Goal: Task Accomplishment & Management: Manage account settings

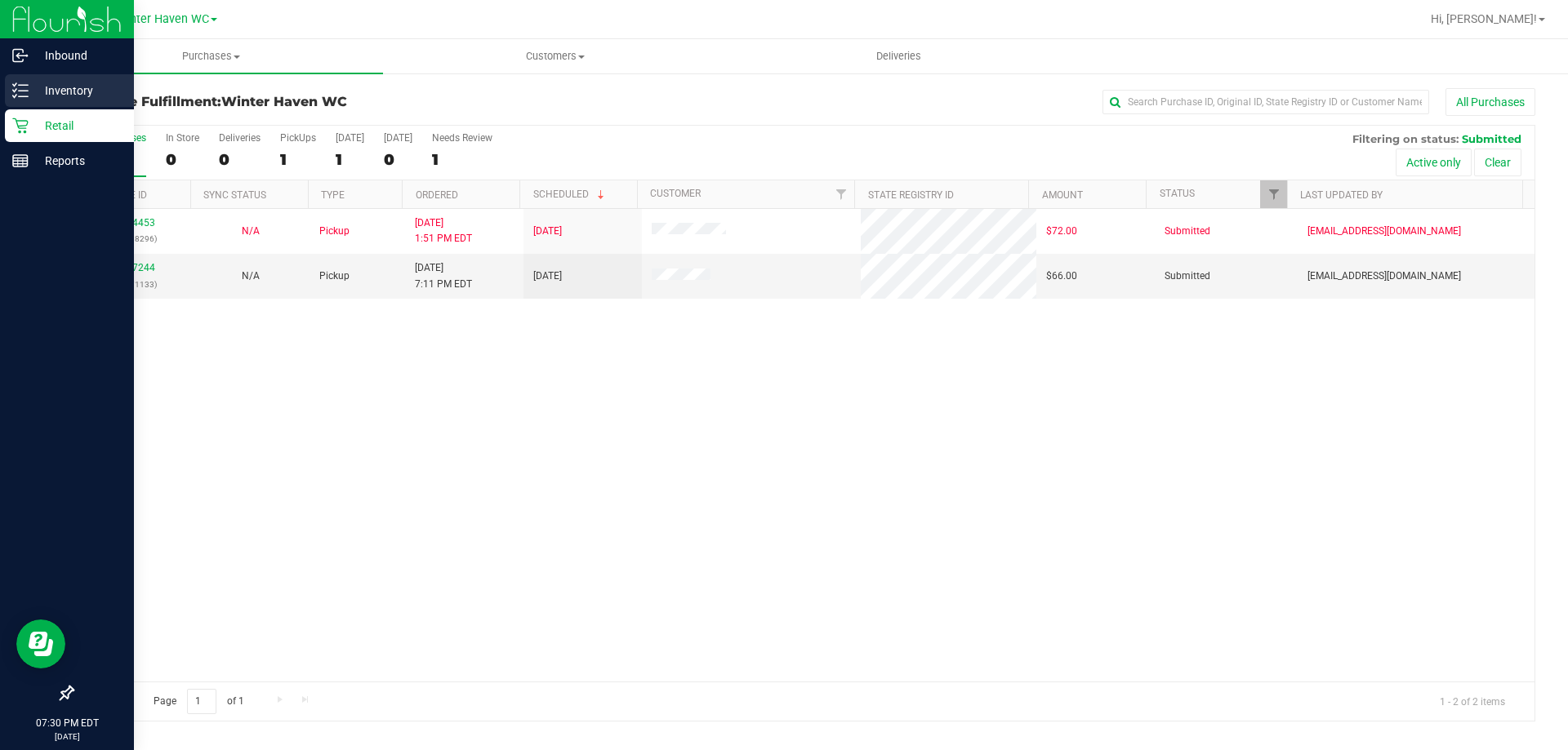
click at [3, 93] on link "Inventory" at bounding box center [67, 92] width 134 height 35
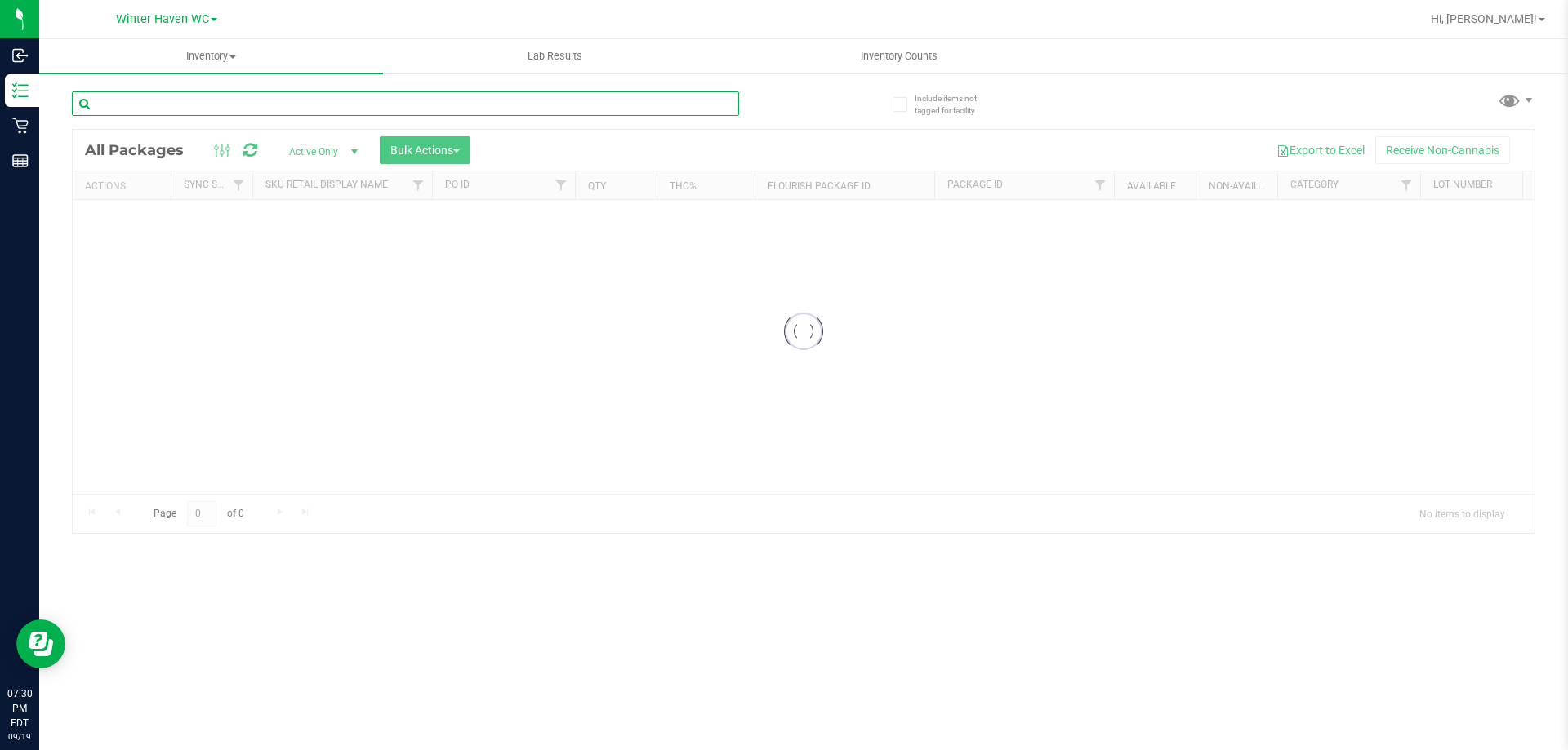
click at [386, 105] on input "text" at bounding box center [405, 104] width 667 height 25
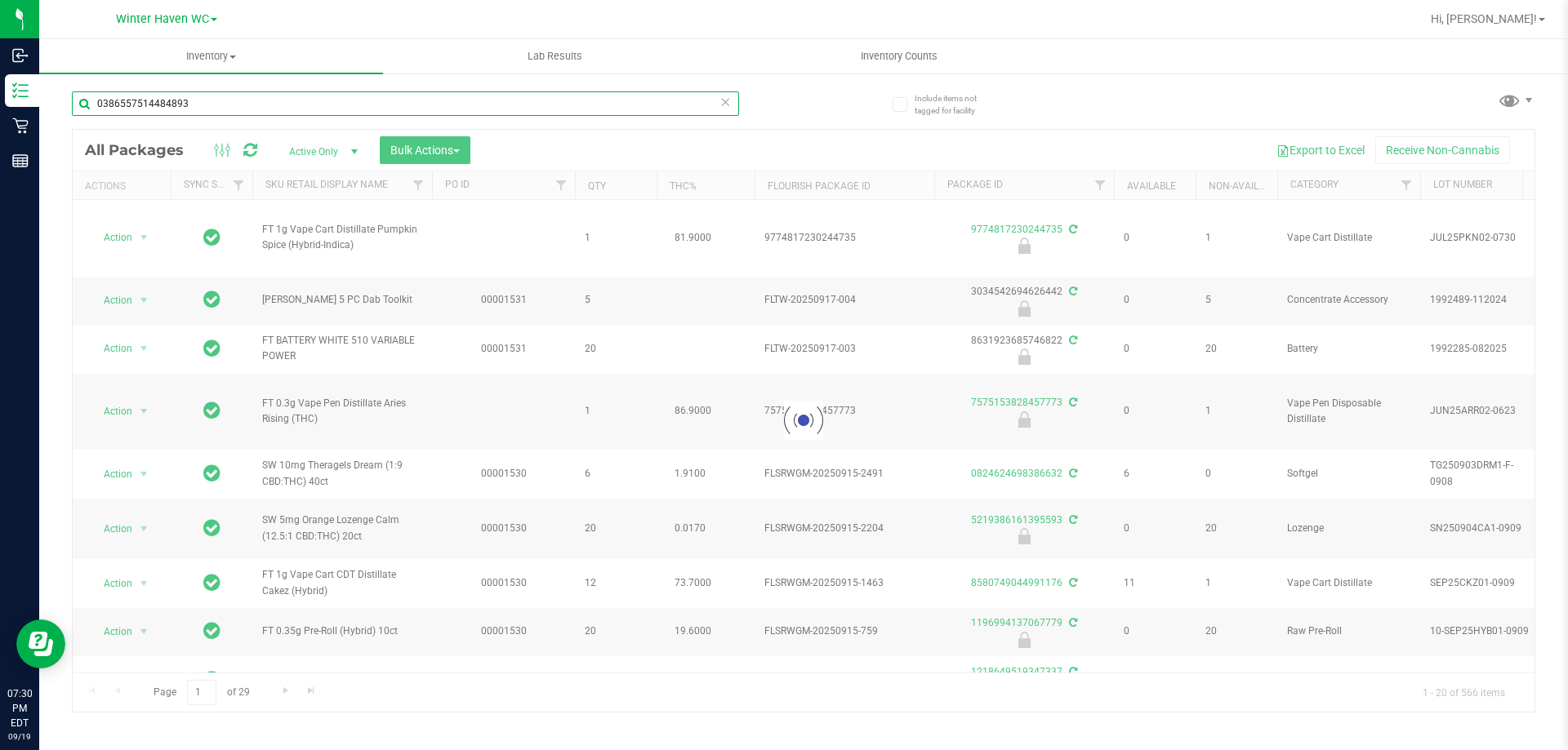
type input "0386557514484893"
click at [765, 108] on div "0386557514484893" at bounding box center [438, 103] width 732 height 52
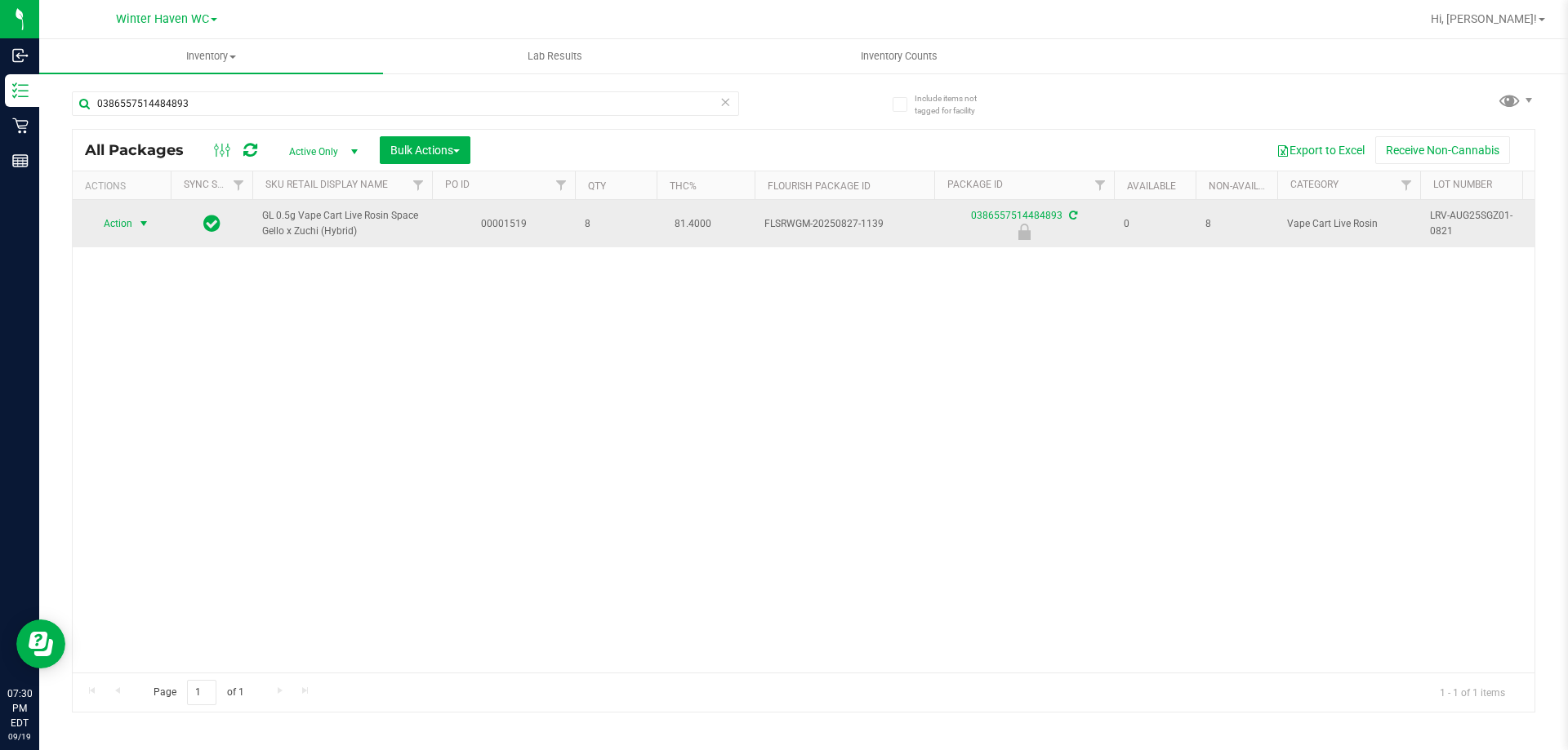
click at [137, 234] on span "select" at bounding box center [144, 223] width 20 height 23
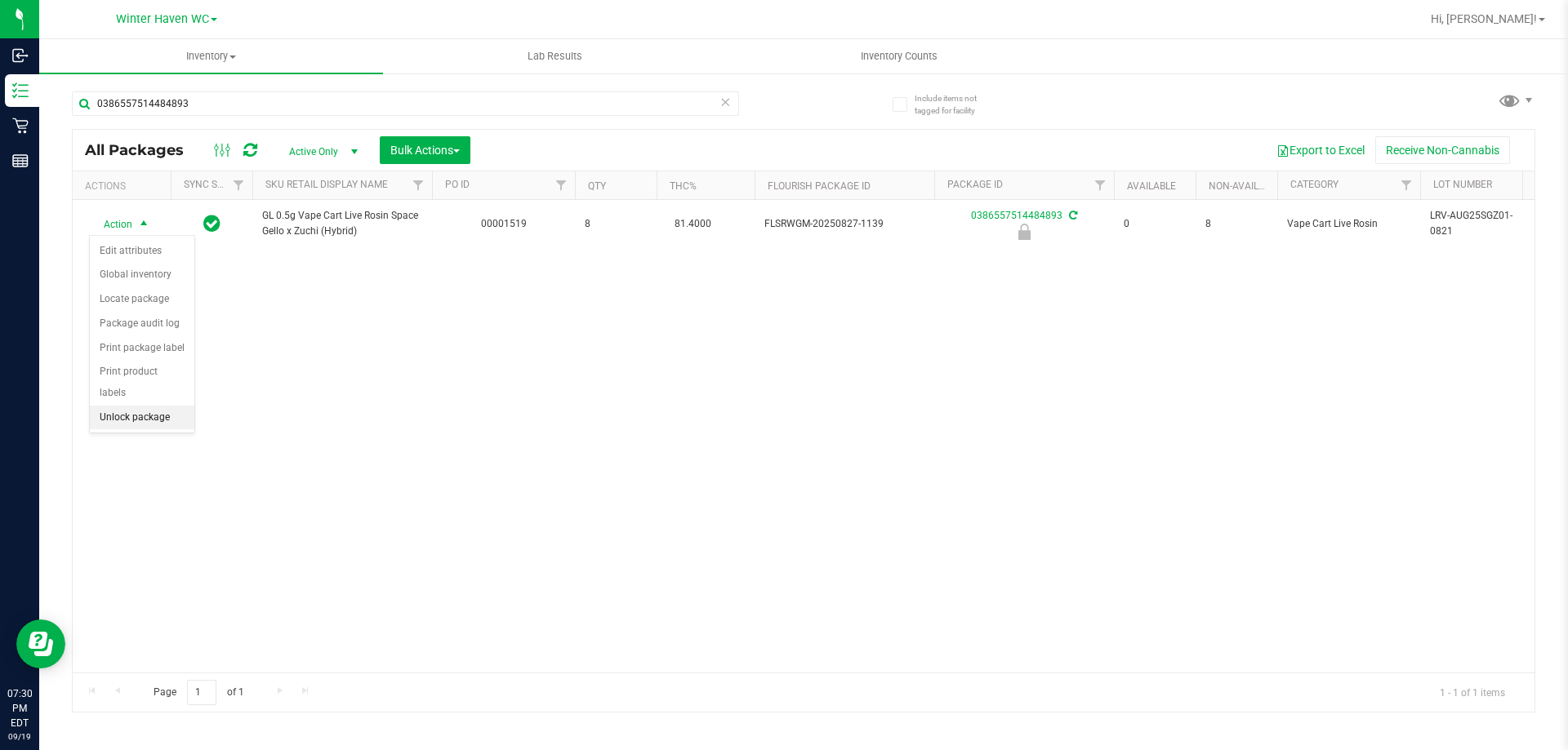
click at [164, 406] on li "Unlock package" at bounding box center [142, 418] width 105 height 25
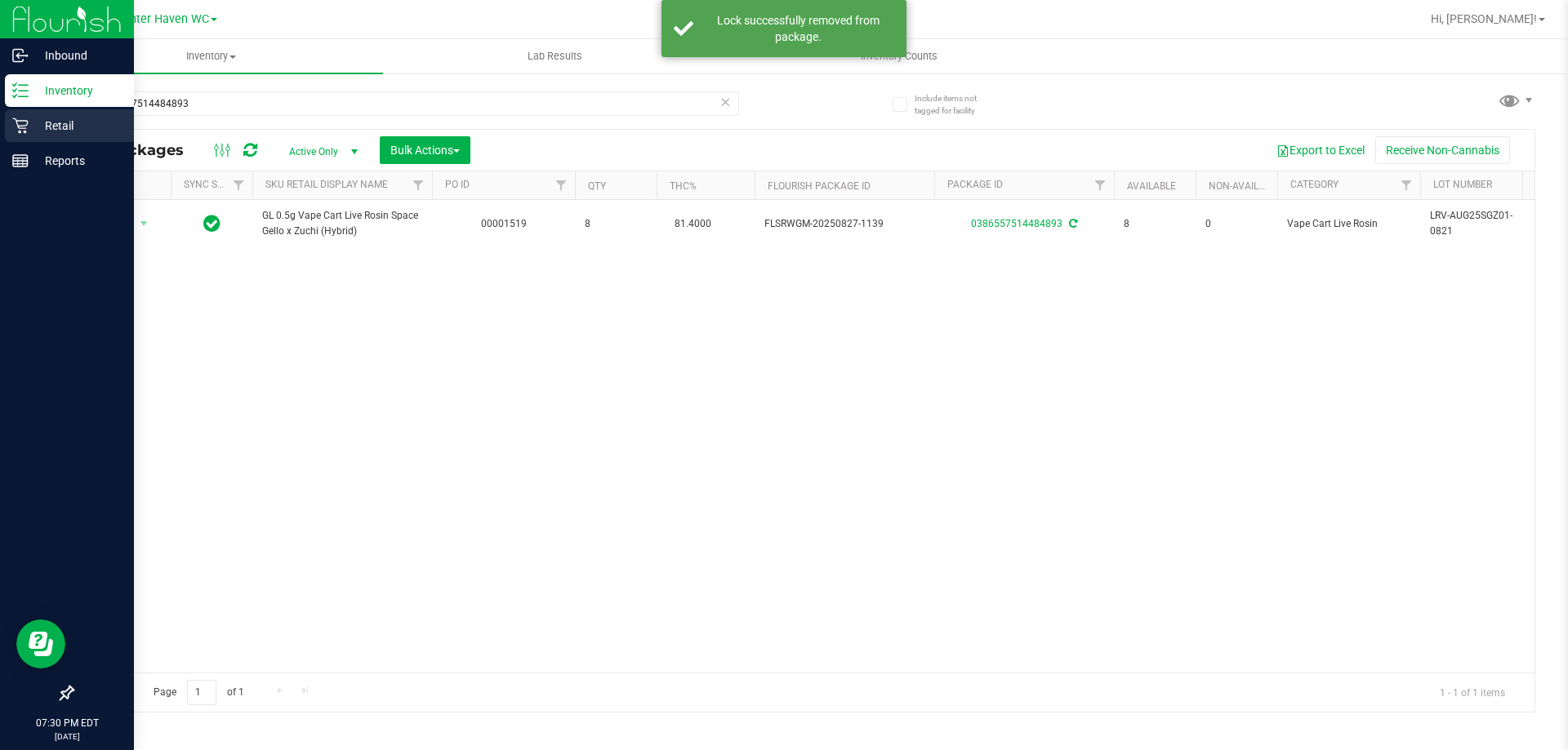
click at [32, 124] on p "Retail" at bounding box center [78, 126] width 98 height 20
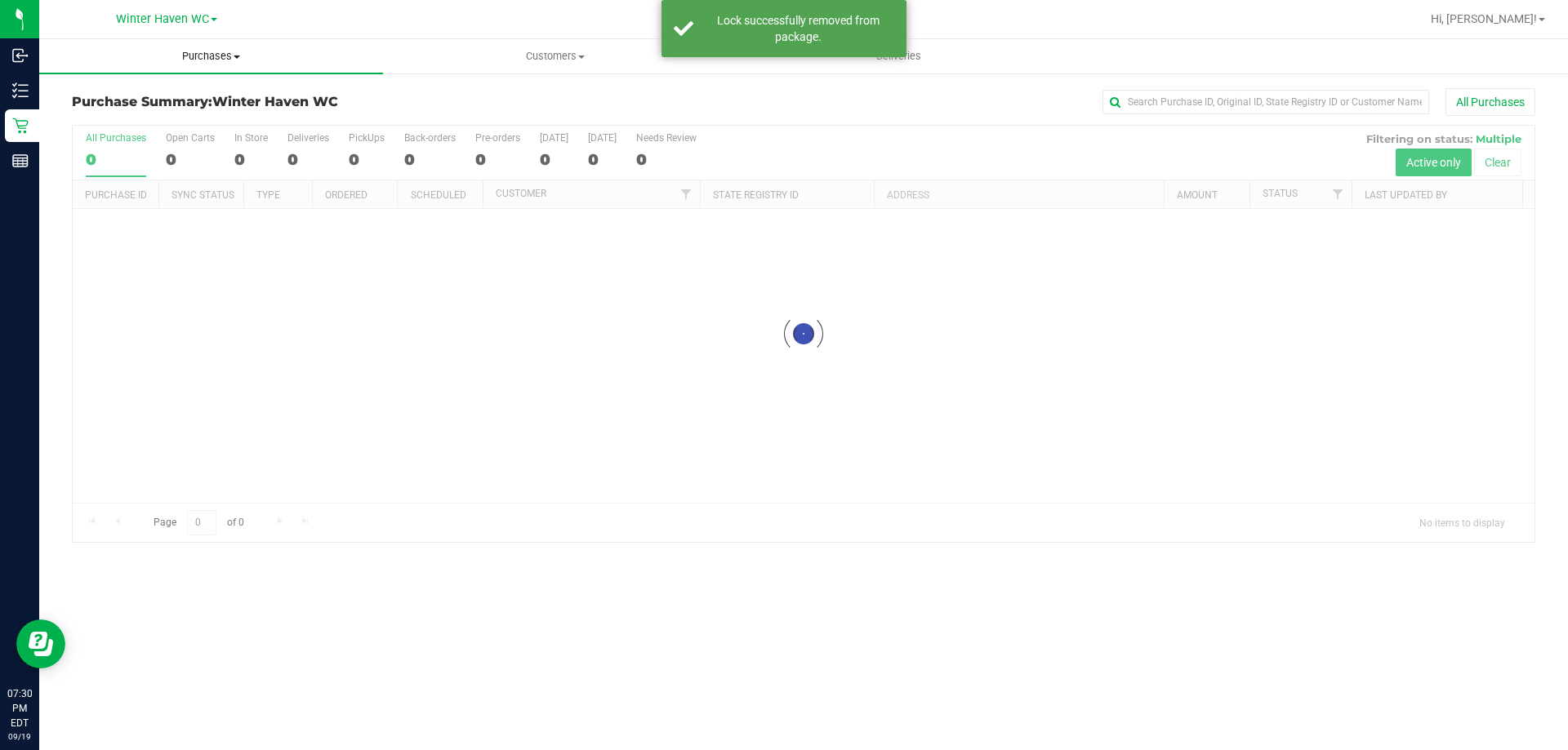
click at [197, 70] on uib-tab-heading "Purchases Summary of purchases Fulfillment All purchases" at bounding box center [211, 56] width 344 height 34
click at [124, 117] on span "Fulfillment" at bounding box center [90, 118] width 101 height 14
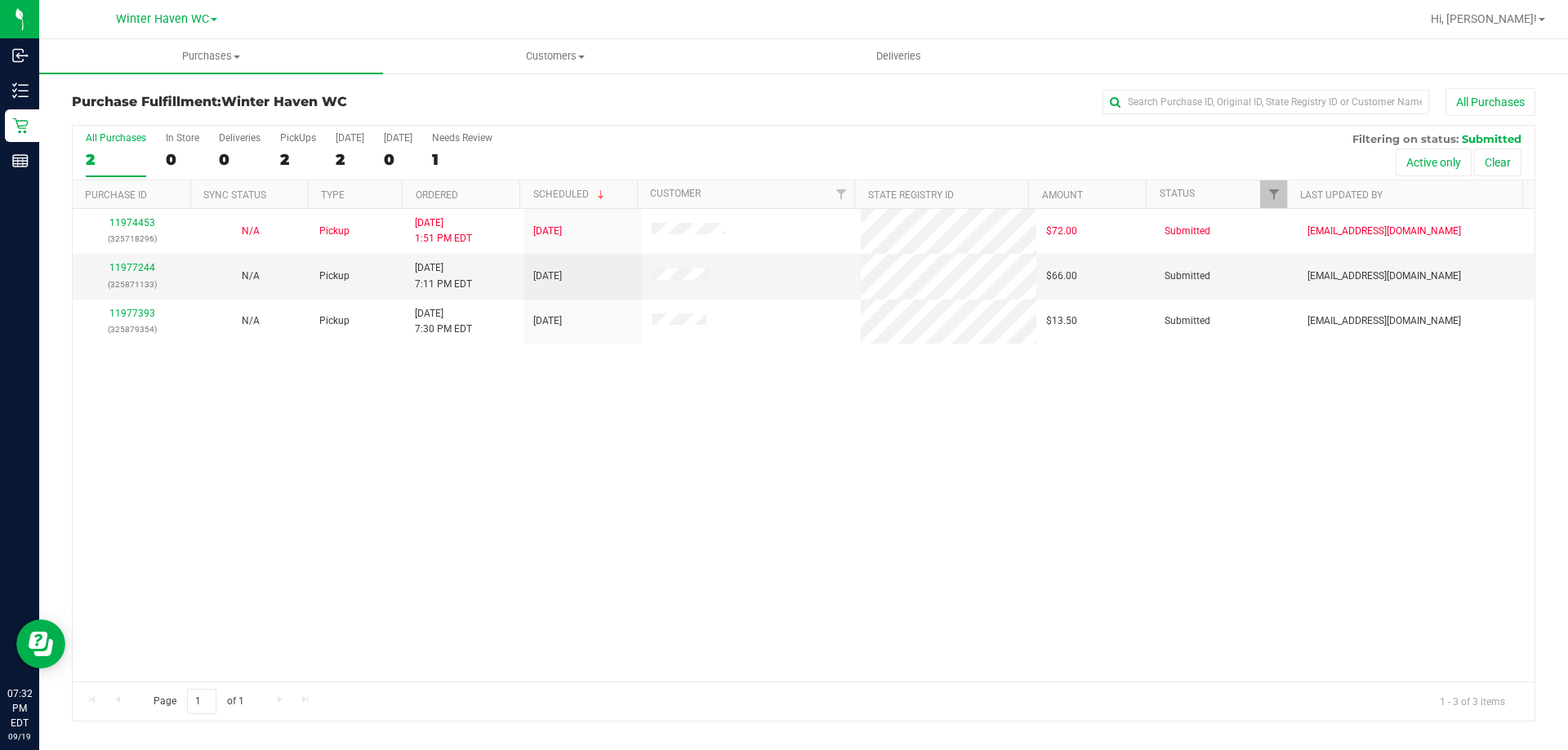
click at [353, 429] on div "11974453 (325718296) N/A Pickup 9/19/2025 1:51 PM EDT 9/19/2025 $72.00 Submitte…" at bounding box center [804, 445] width 1462 height 473
click at [142, 265] on link "11977244" at bounding box center [133, 267] width 46 height 11
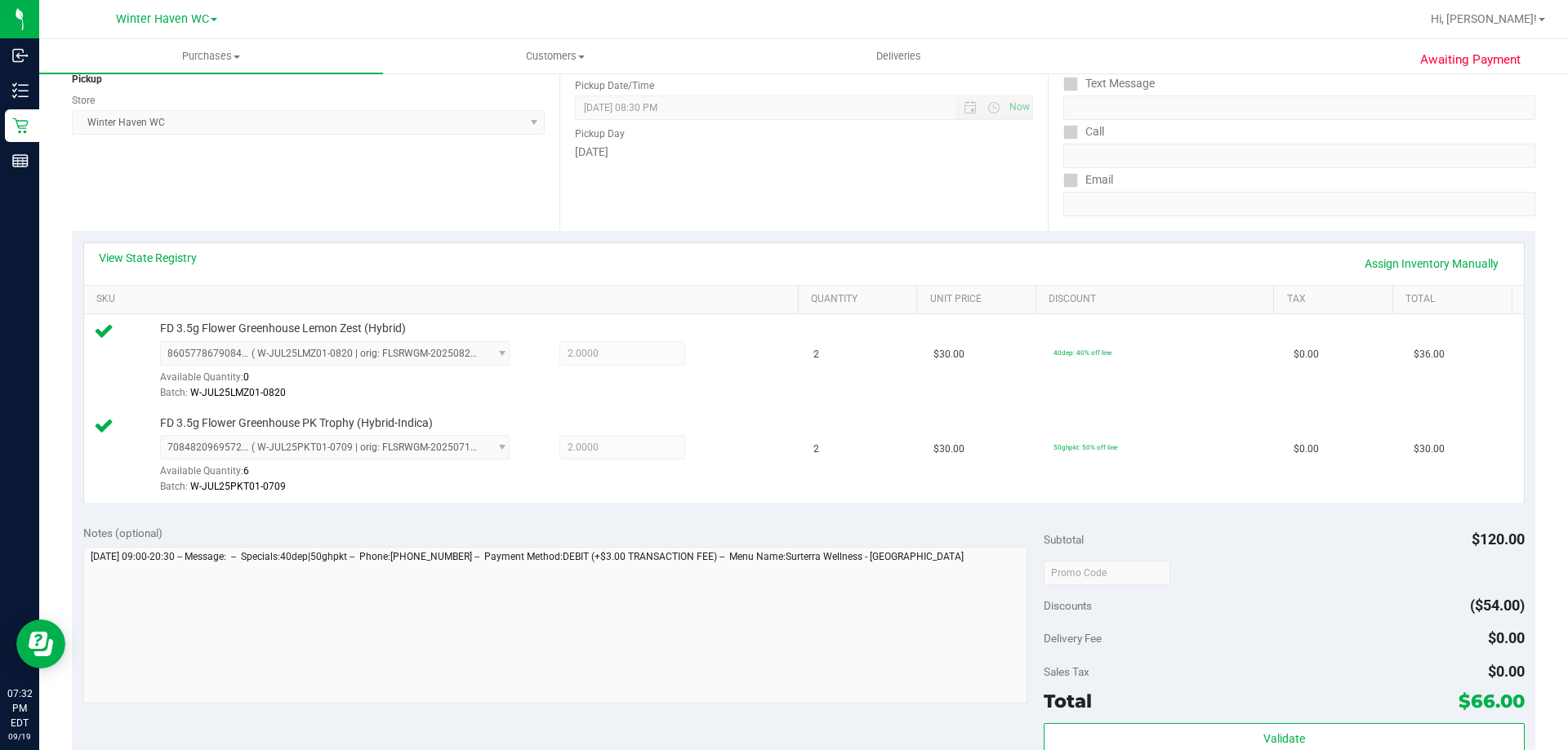
scroll to position [408, 0]
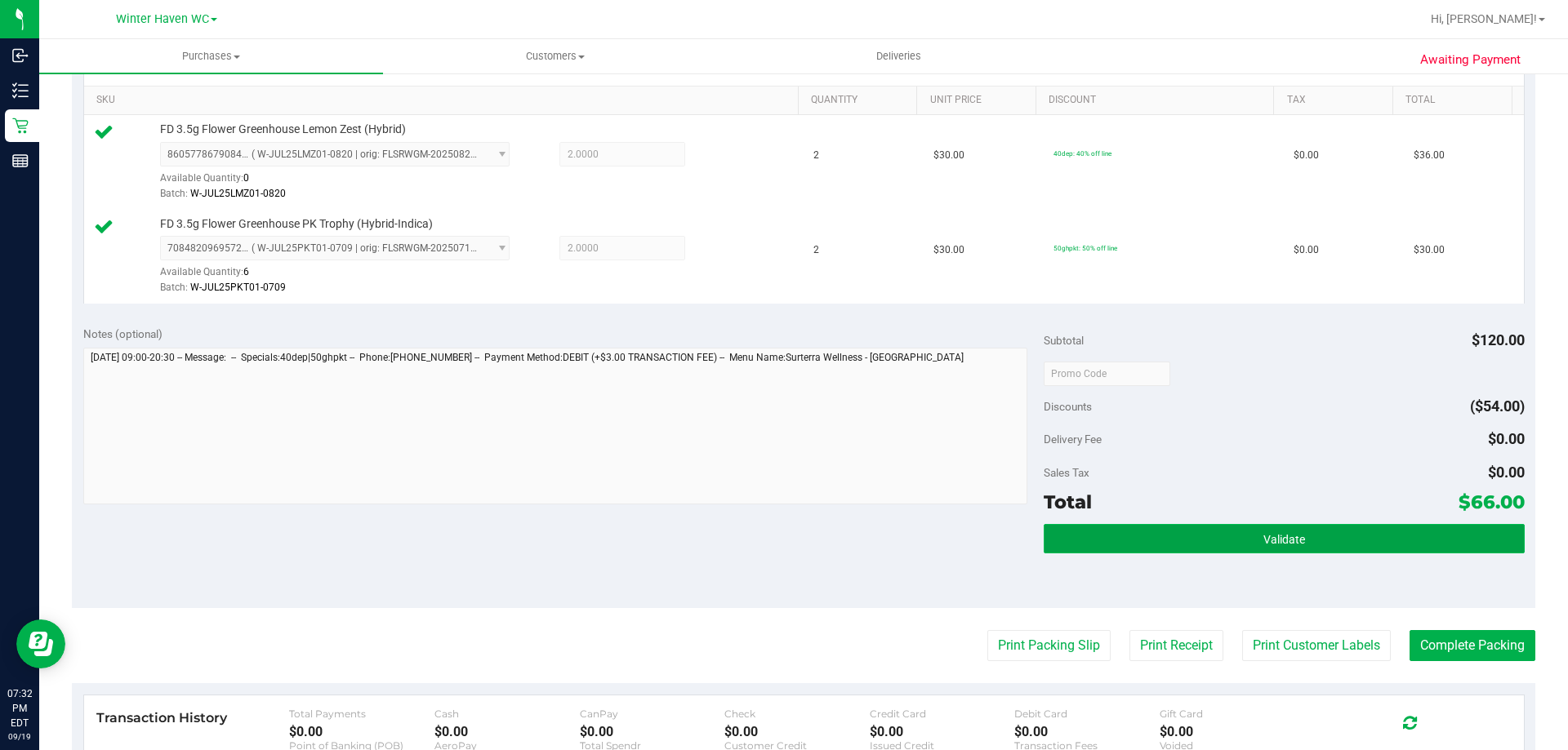
click at [1098, 533] on button "Validate" at bounding box center [1283, 539] width 480 height 29
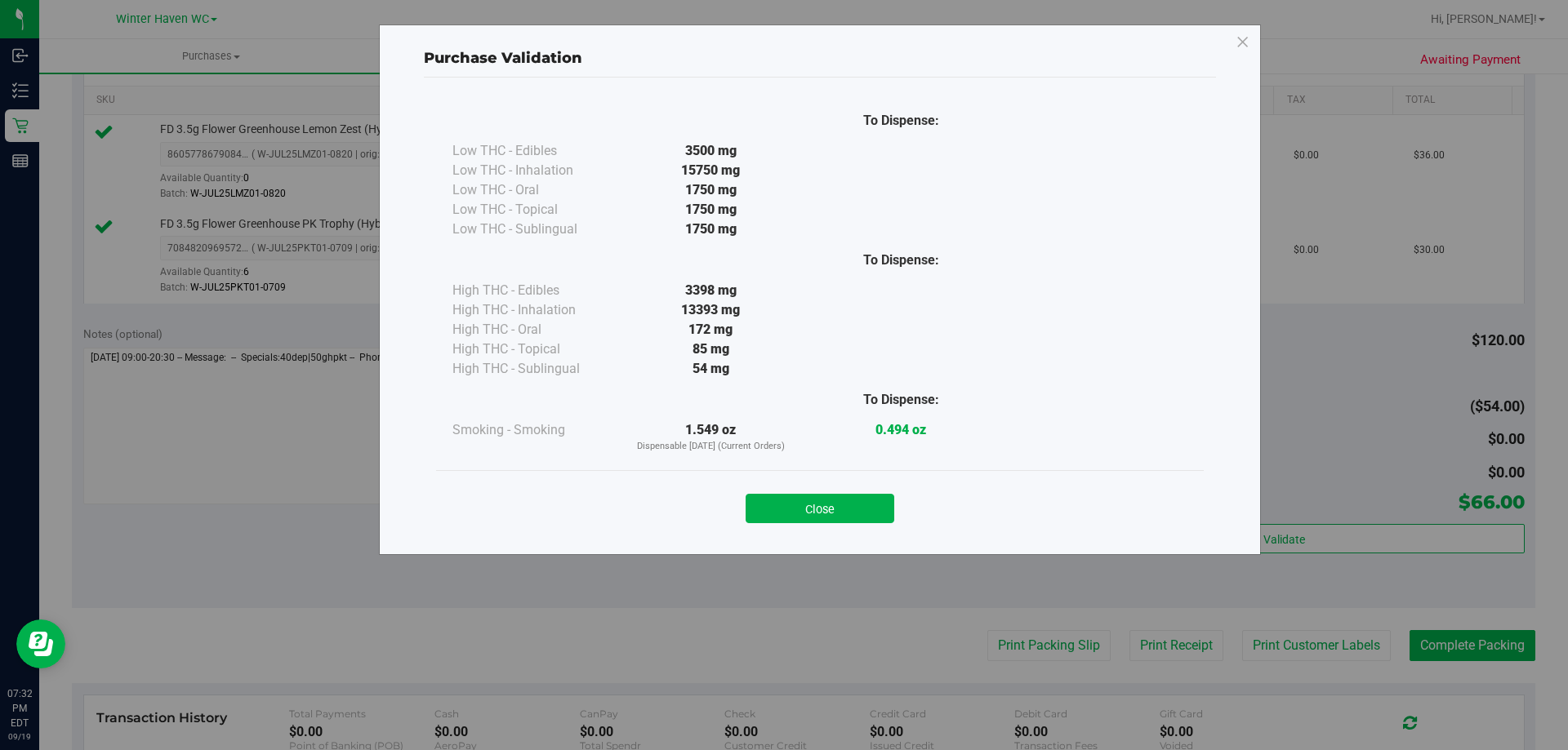
drag, startPoint x: 823, startPoint y: 503, endPoint x: 849, endPoint y: 539, distance: 44.4
click at [824, 503] on button "Close" at bounding box center [820, 509] width 149 height 29
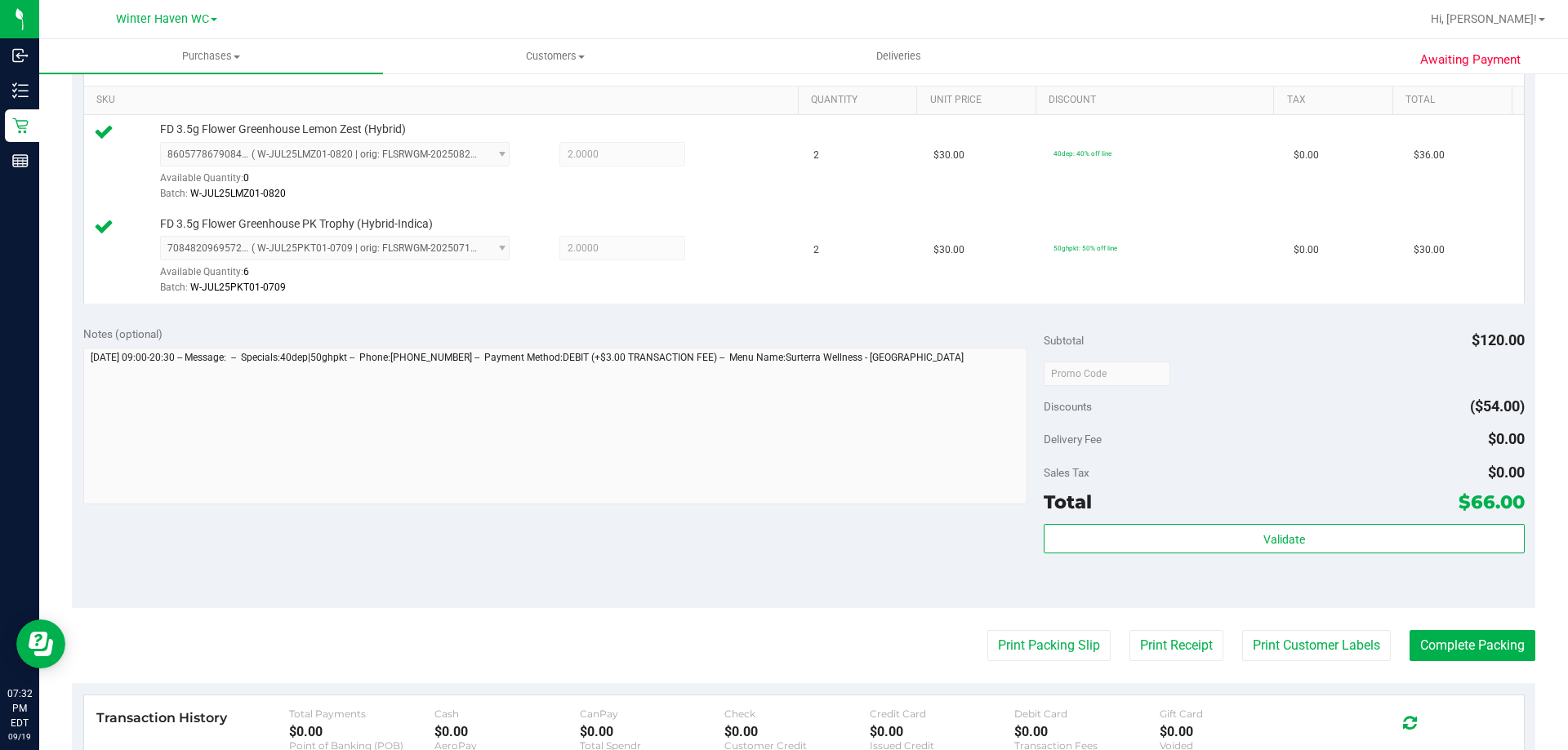
click at [851, 550] on div "Notes (optional) Subtotal $120.00 Discounts ($54.00) Delivery Fee $0.00 Sales T…" at bounding box center [804, 460] width 1463 height 294
click at [1031, 640] on button "Print Packing Slip" at bounding box center [1048, 645] width 124 height 31
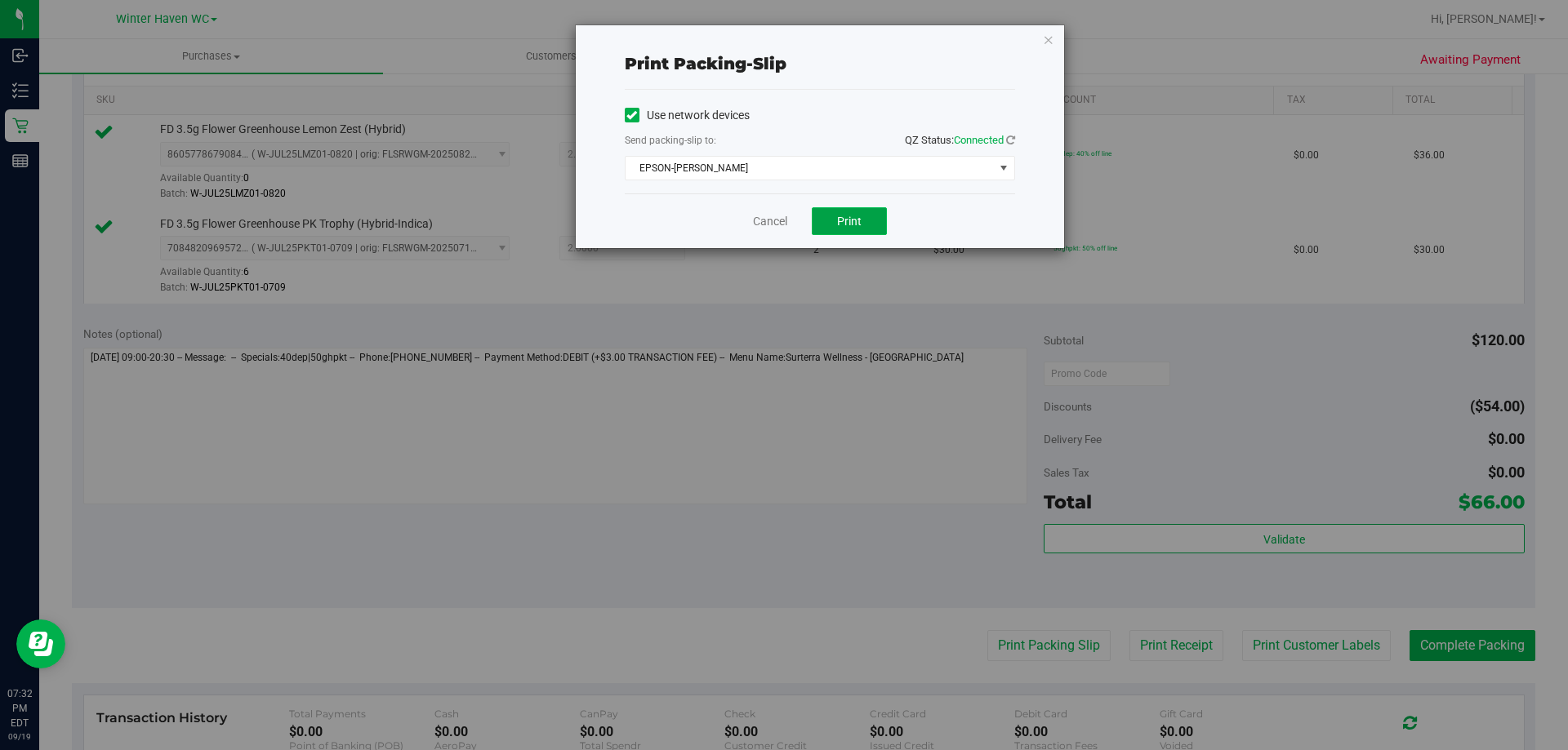
click at [836, 209] on button "Print" at bounding box center [849, 221] width 75 height 28
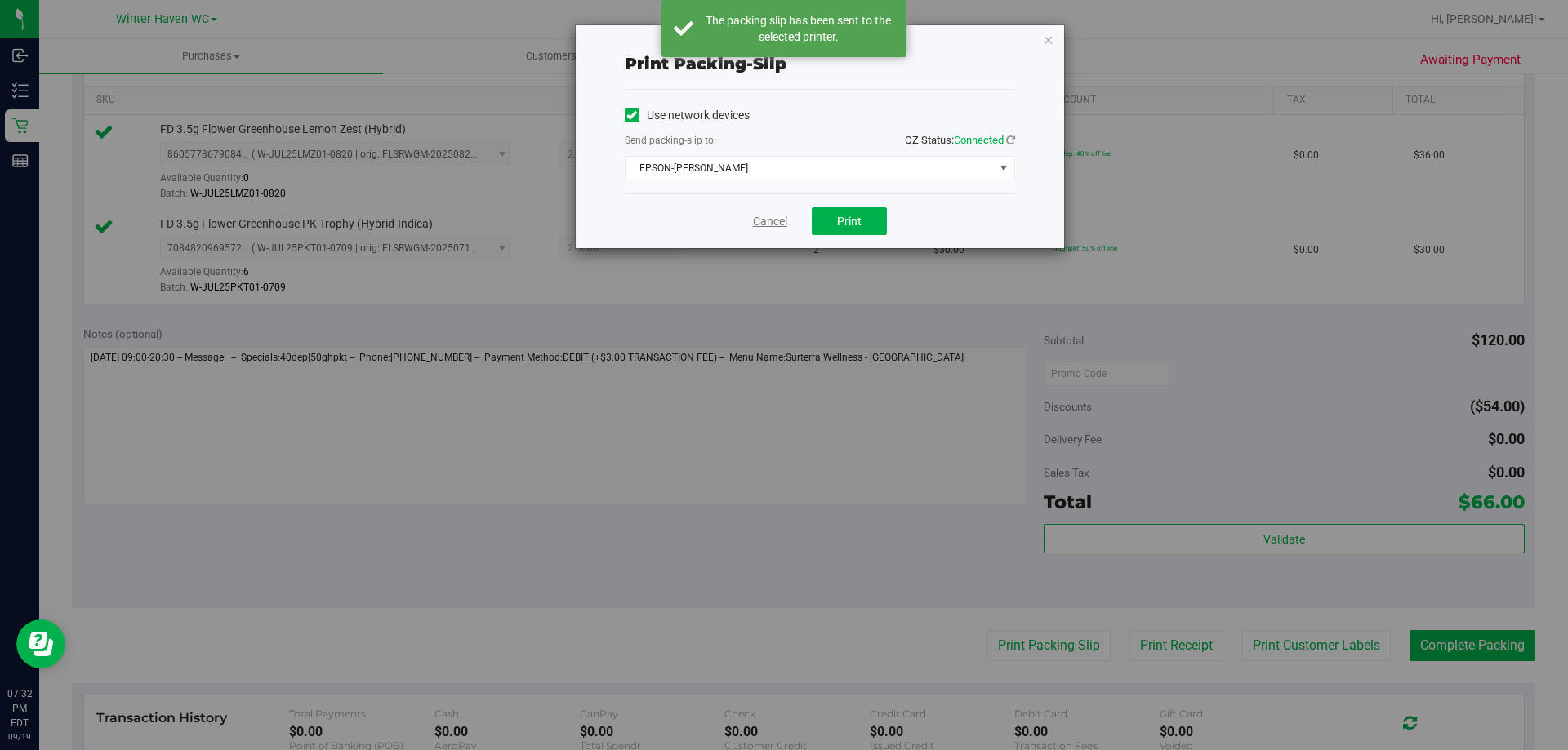
click at [768, 216] on link "Cancel" at bounding box center [770, 221] width 34 height 17
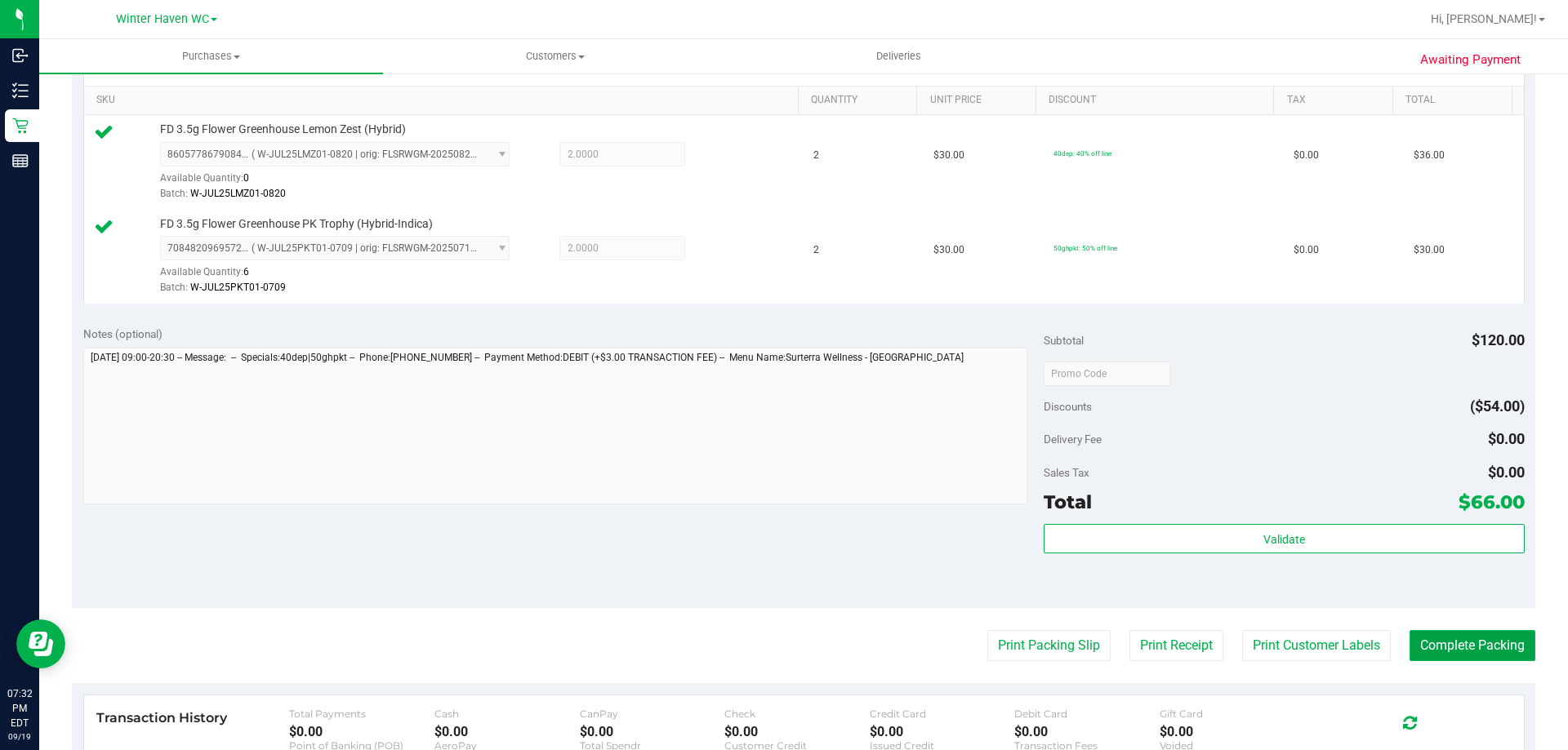
click at [1497, 642] on button "Complete Packing" at bounding box center [1472, 645] width 126 height 31
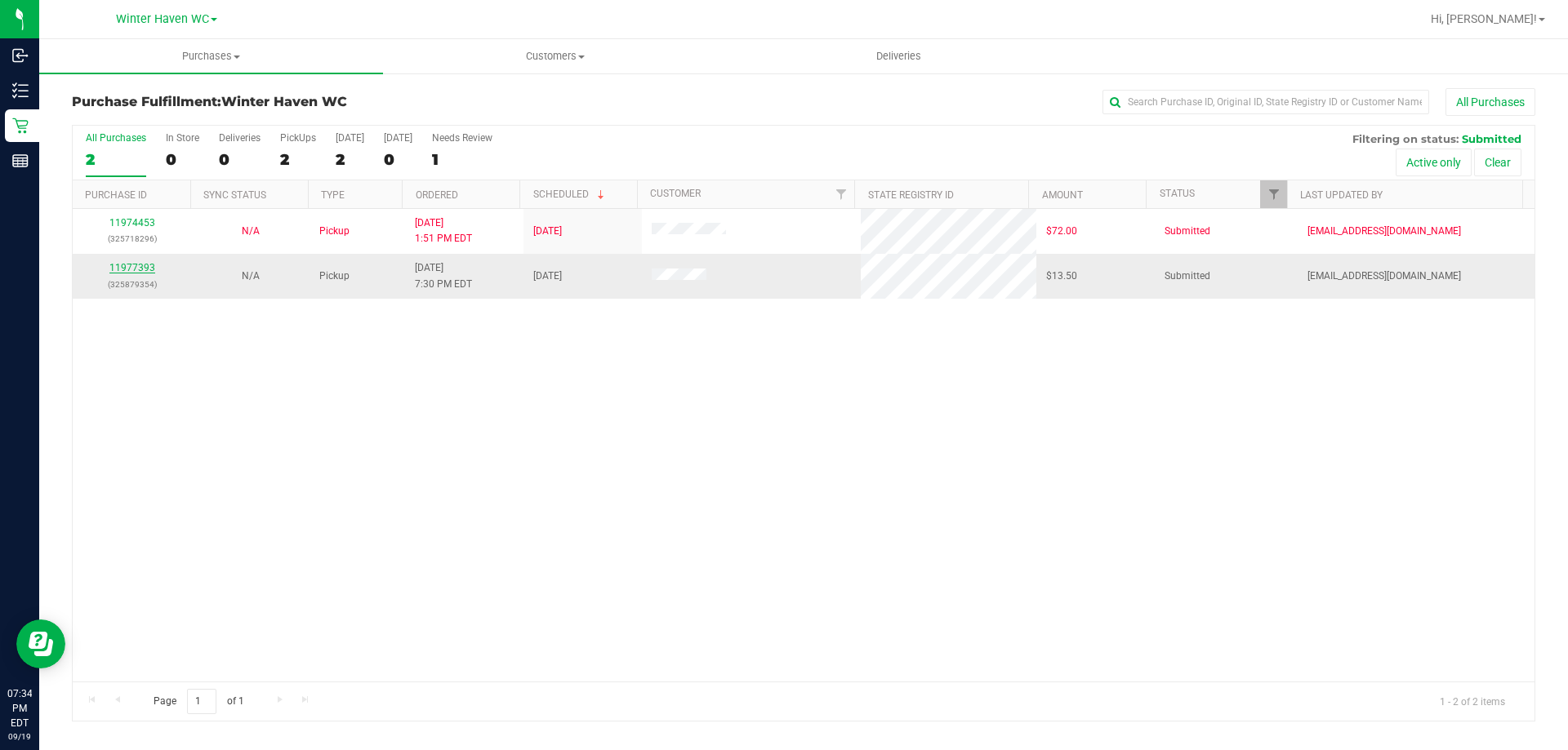
click at [142, 270] on link "11977393" at bounding box center [133, 267] width 46 height 11
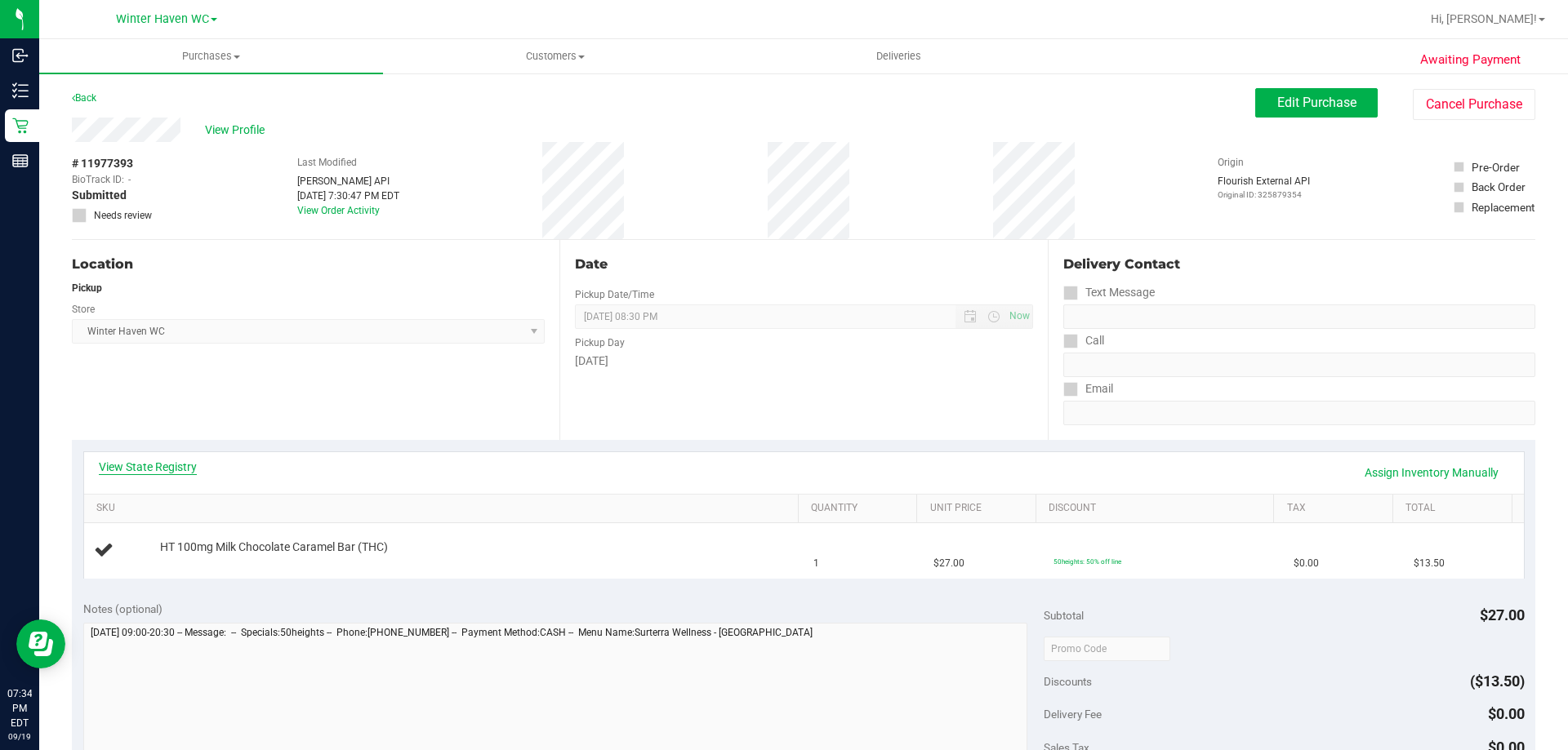
click at [162, 468] on link "View State Registry" at bounding box center [148, 467] width 98 height 16
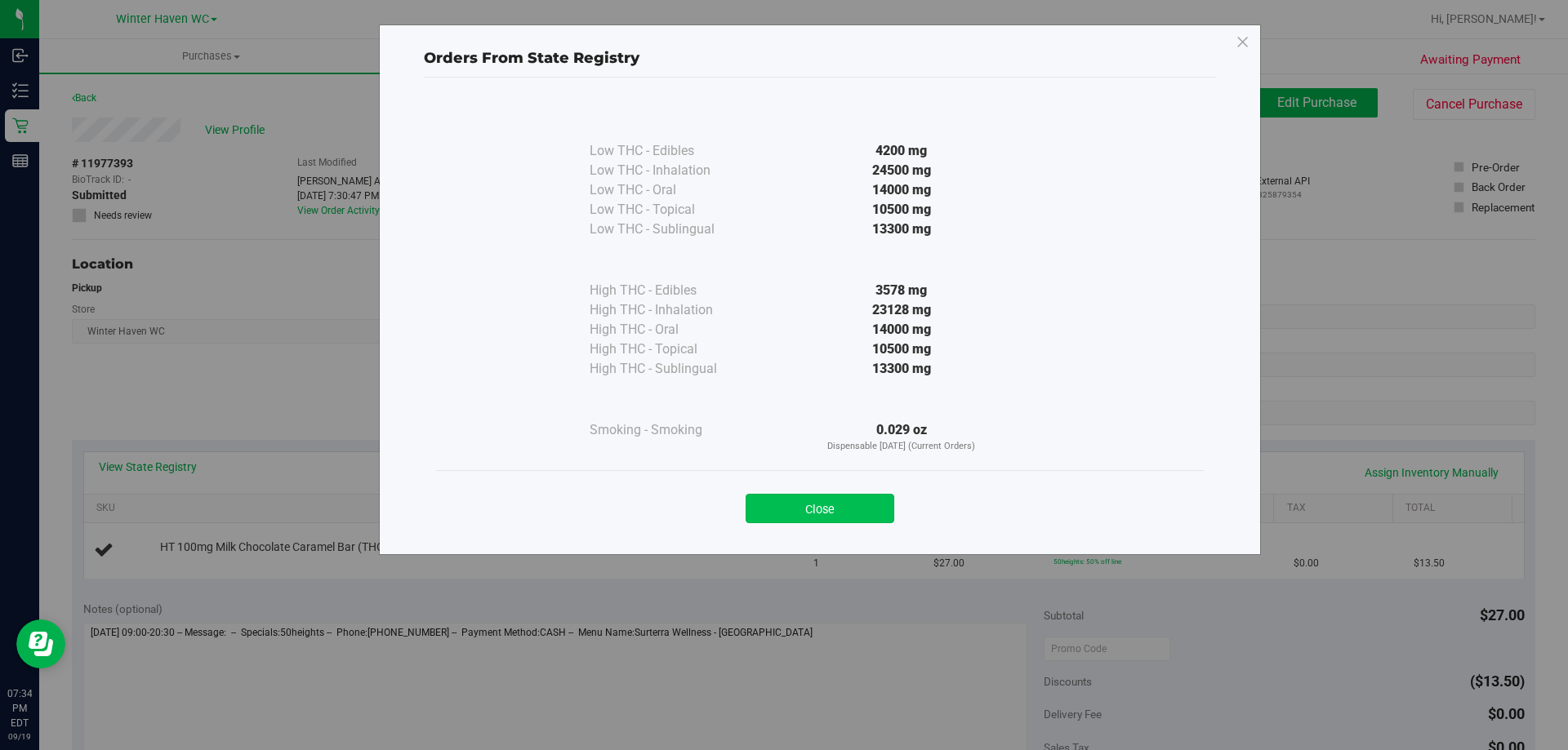
click at [822, 514] on button "Close" at bounding box center [820, 509] width 149 height 29
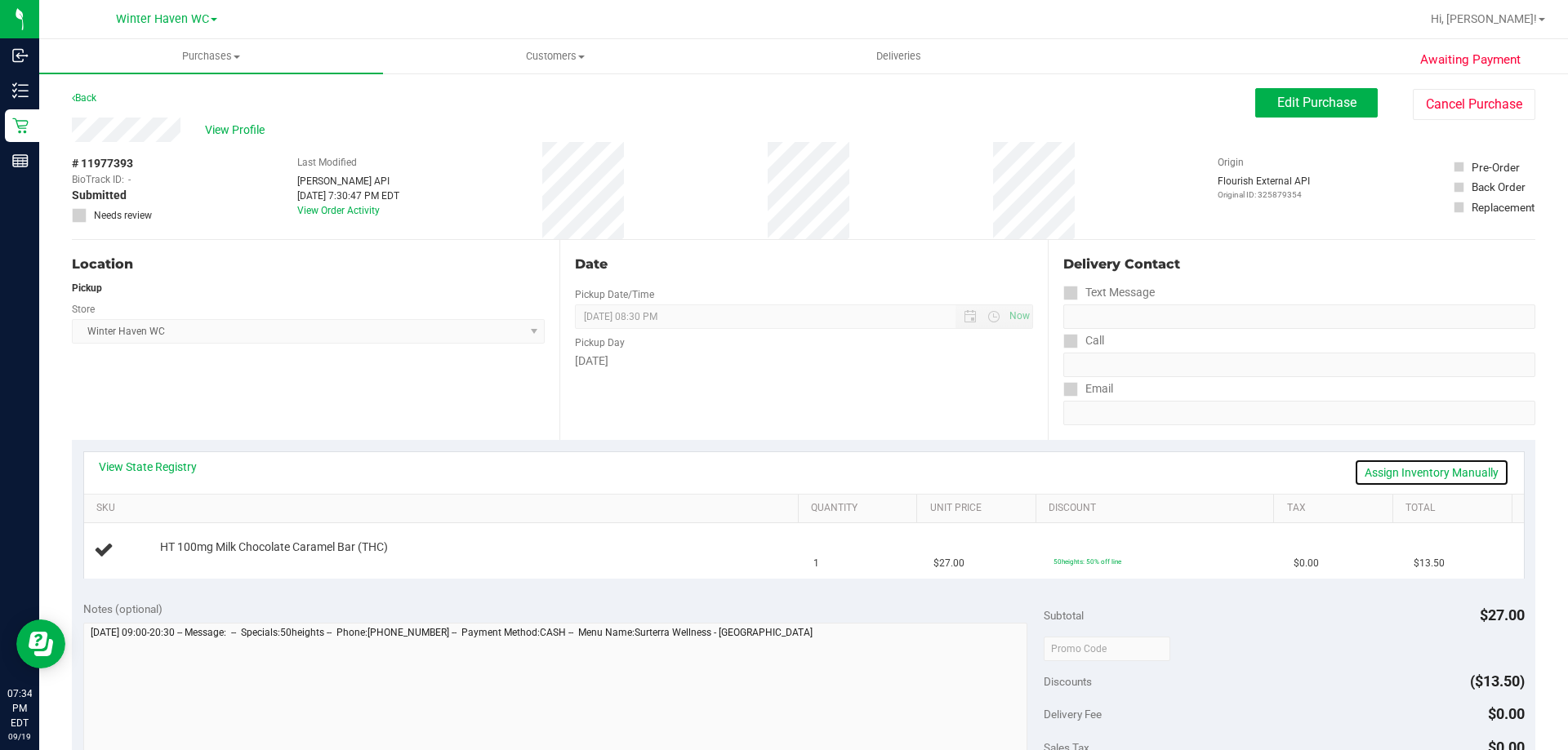
click at [1381, 486] on link "Assign Inventory Manually" at bounding box center [1432, 473] width 155 height 28
click at [196, 557] on link "Add Package" at bounding box center [190, 559] width 59 height 11
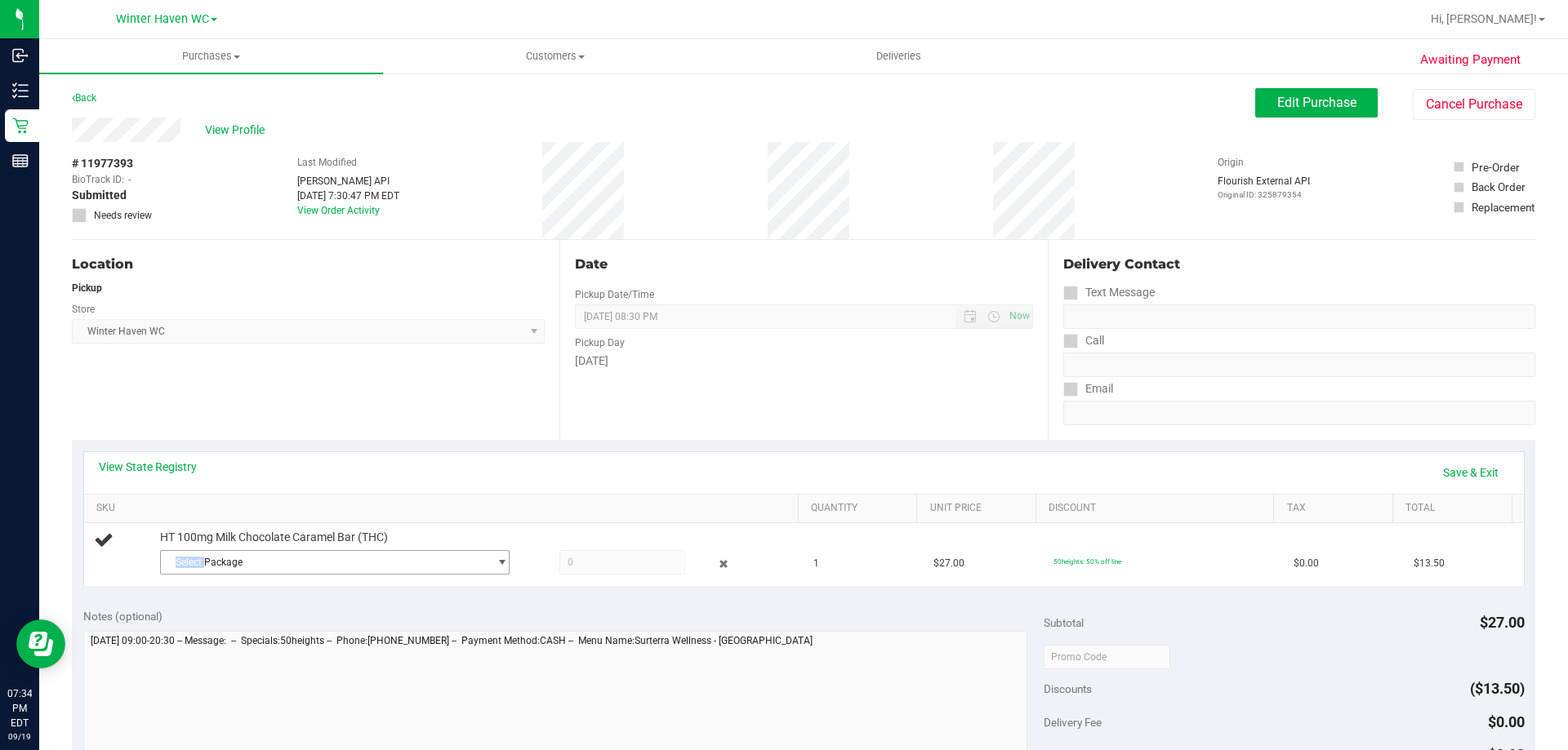
click at [196, 557] on span "Select Package" at bounding box center [325, 563] width 327 height 23
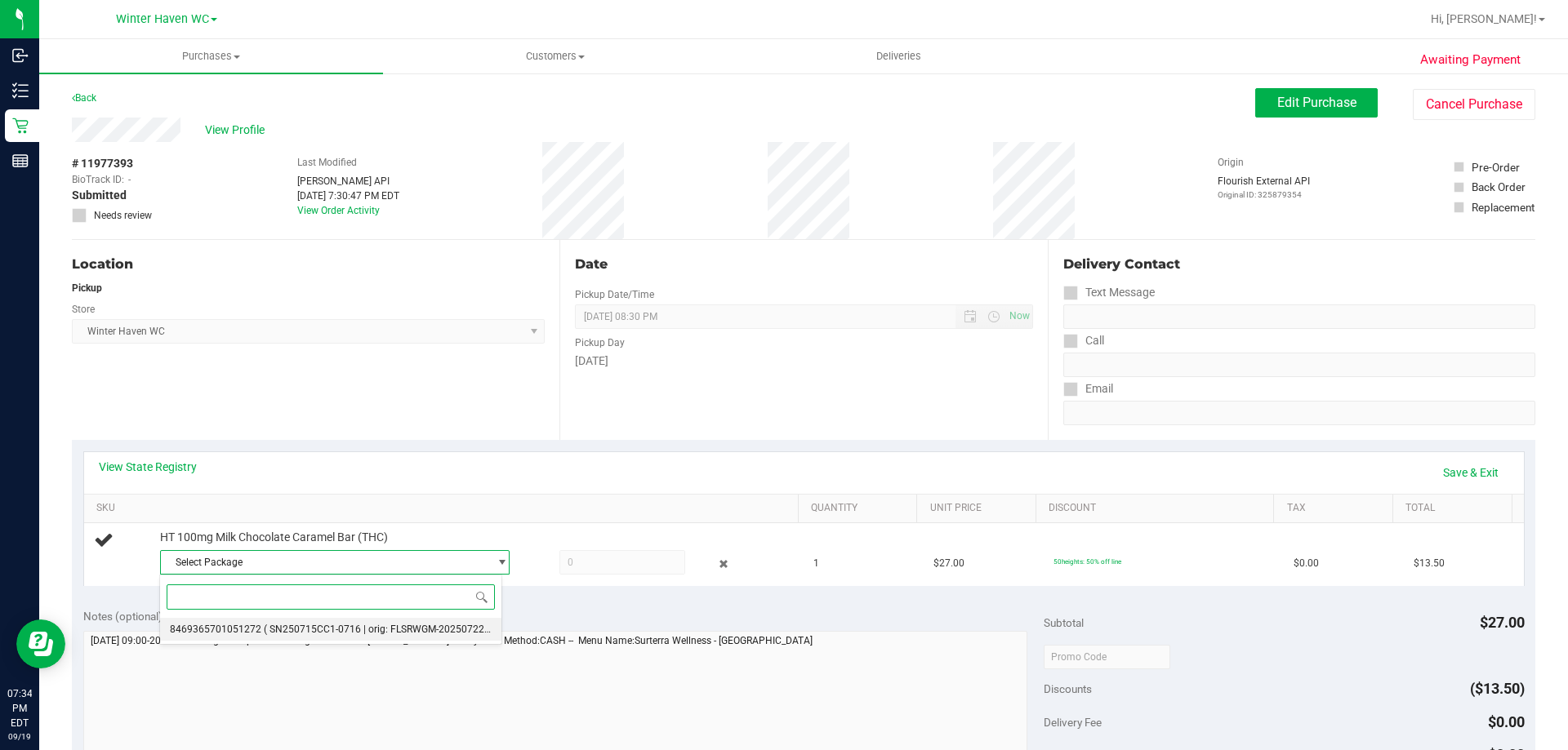
click at [239, 623] on span "8469365701051272" at bounding box center [216, 629] width 92 height 11
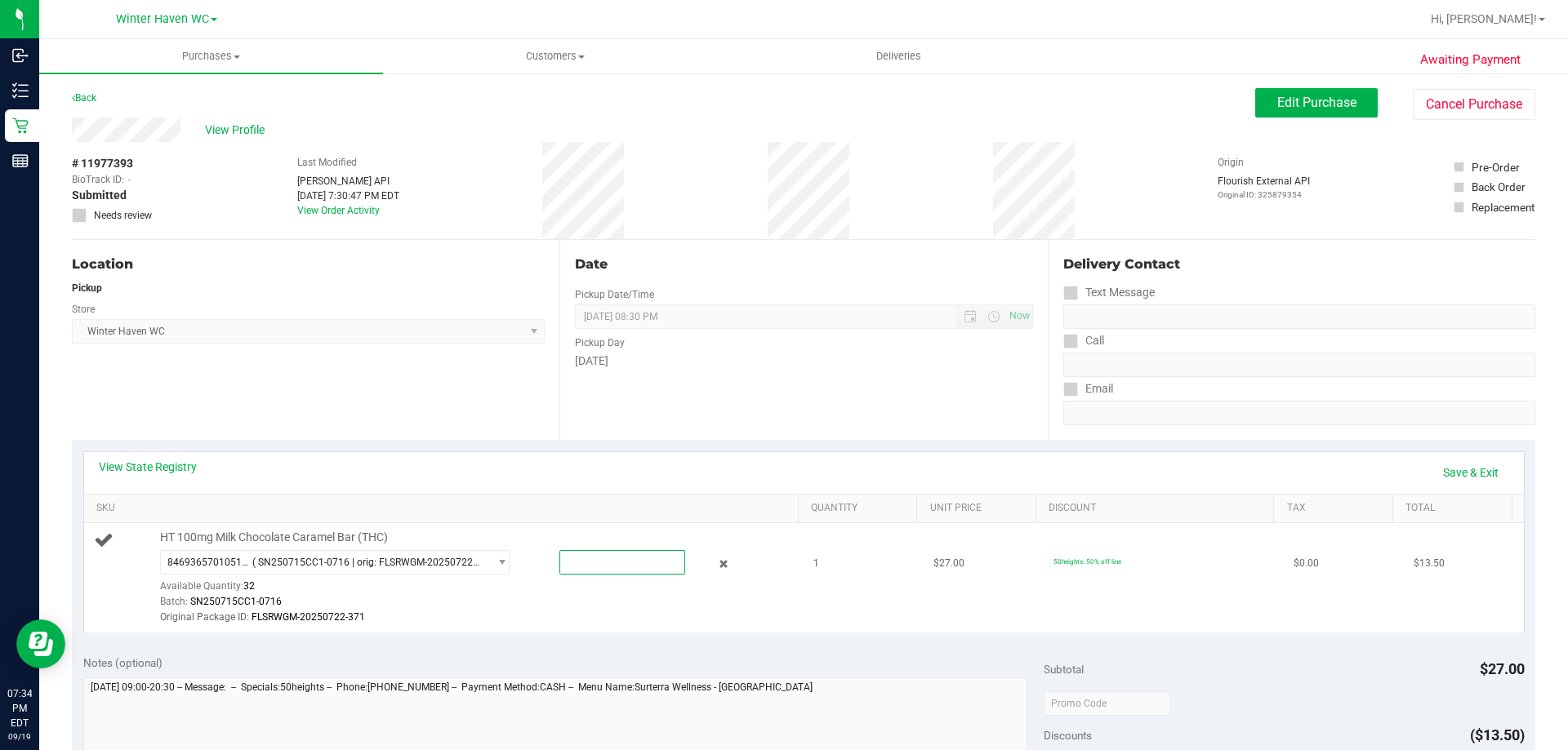
click at [587, 561] on span at bounding box center [623, 563] width 126 height 25
type input "1"
click at [587, 566] on input "1" at bounding box center [623, 563] width 124 height 23
type input "1.0000"
click at [587, 597] on div "Batch: SN250715CC1-0716" at bounding box center [475, 601] width 630 height 16
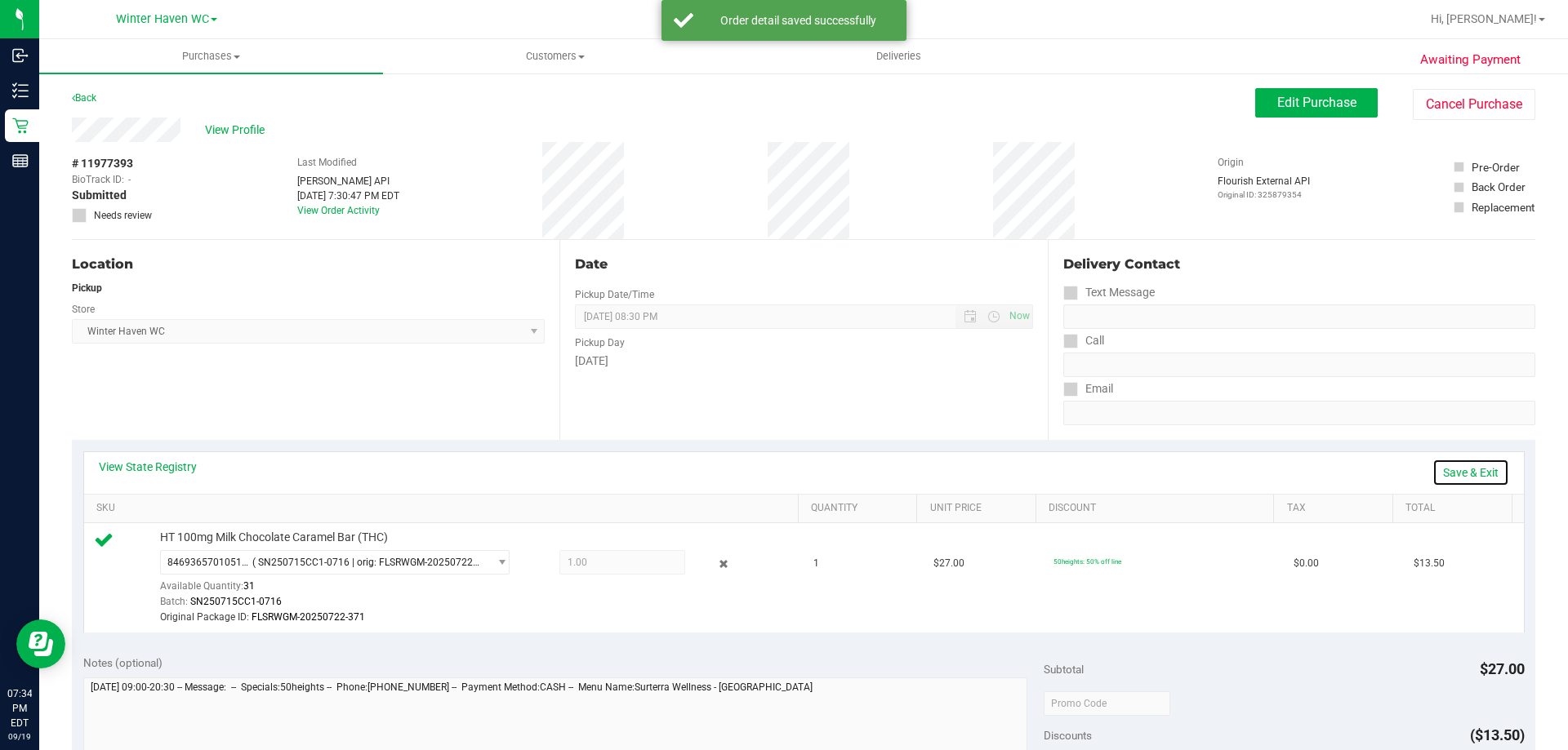
click at [1467, 464] on link "Save & Exit" at bounding box center [1471, 473] width 77 height 28
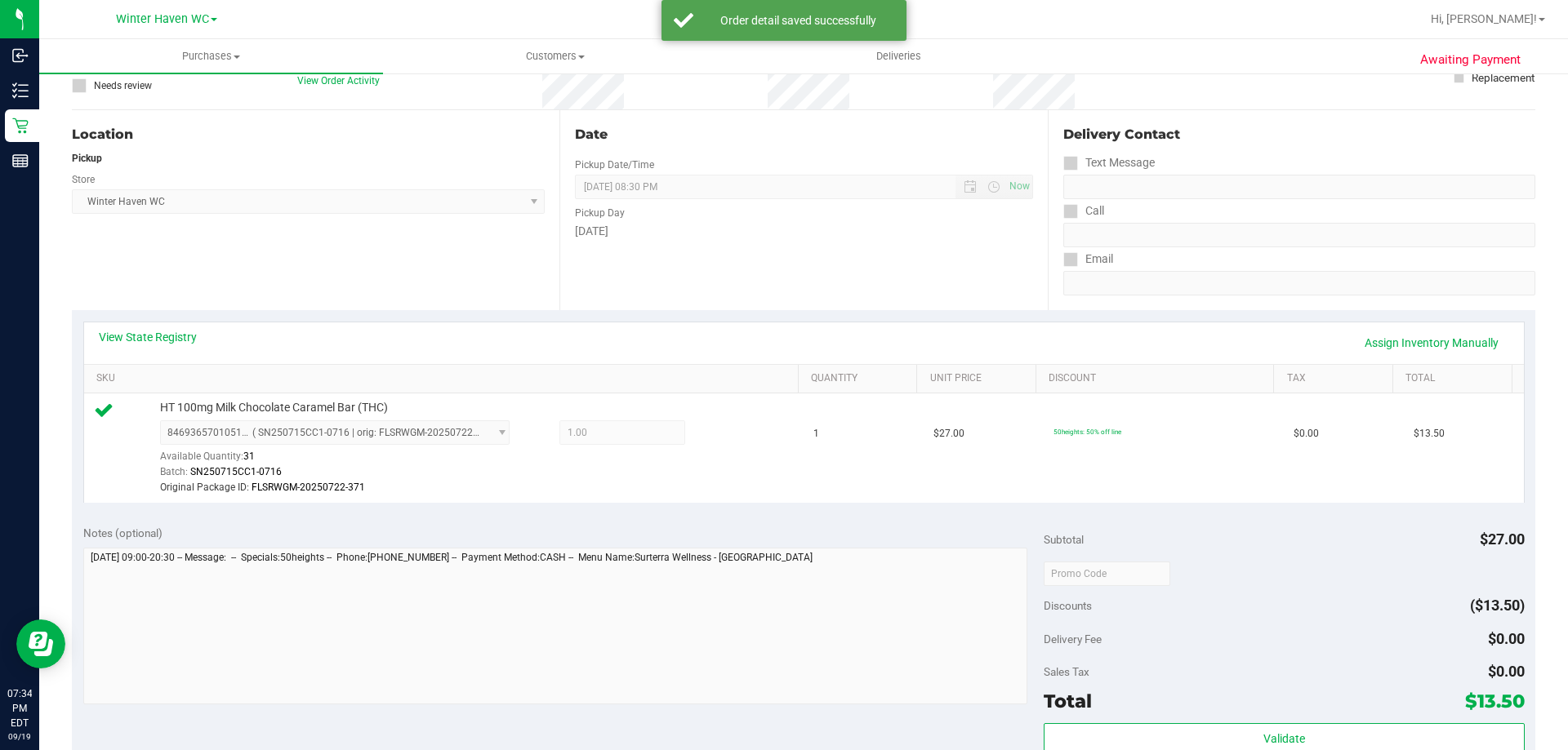
scroll to position [245, 0]
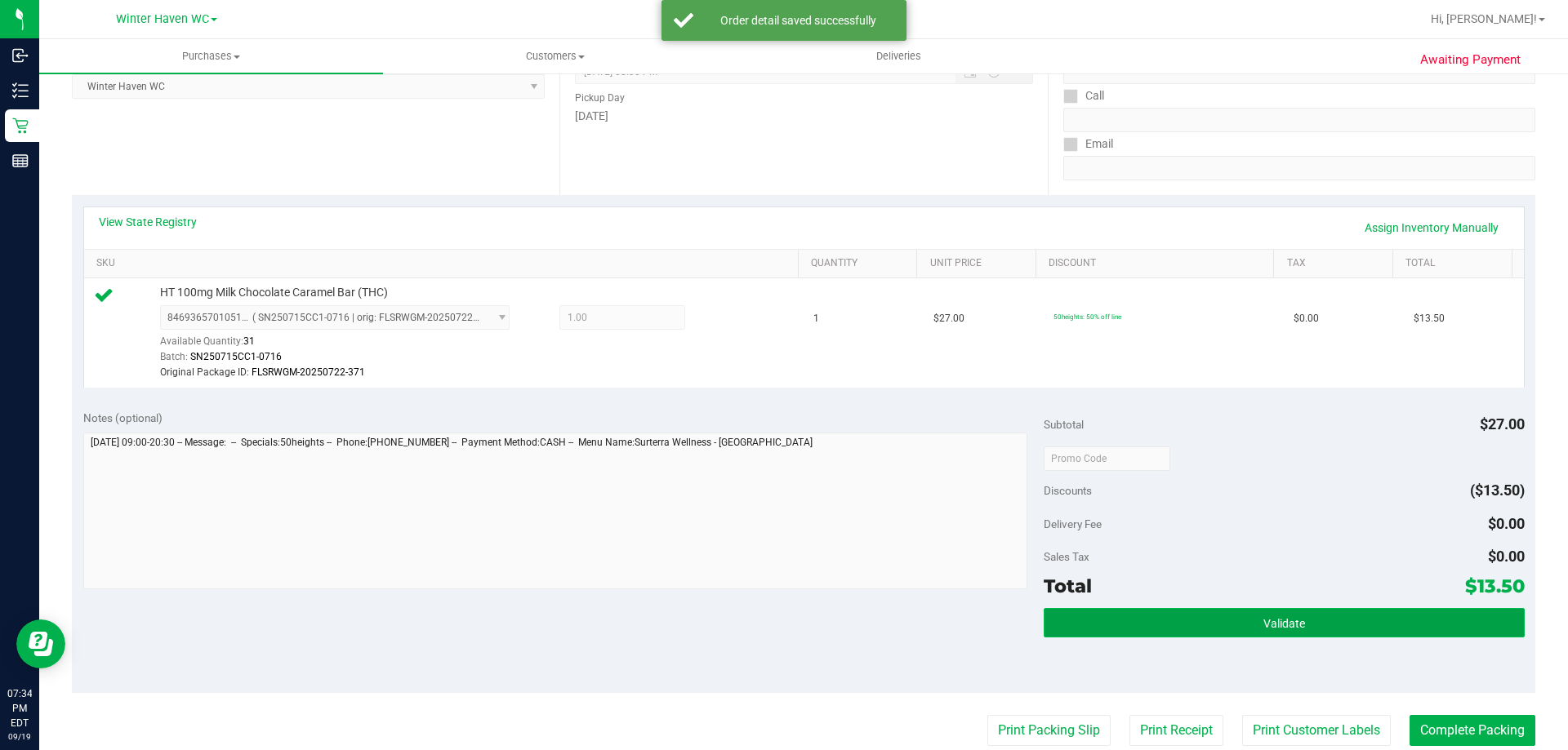
click at [1386, 614] on button "Validate" at bounding box center [1283, 622] width 480 height 29
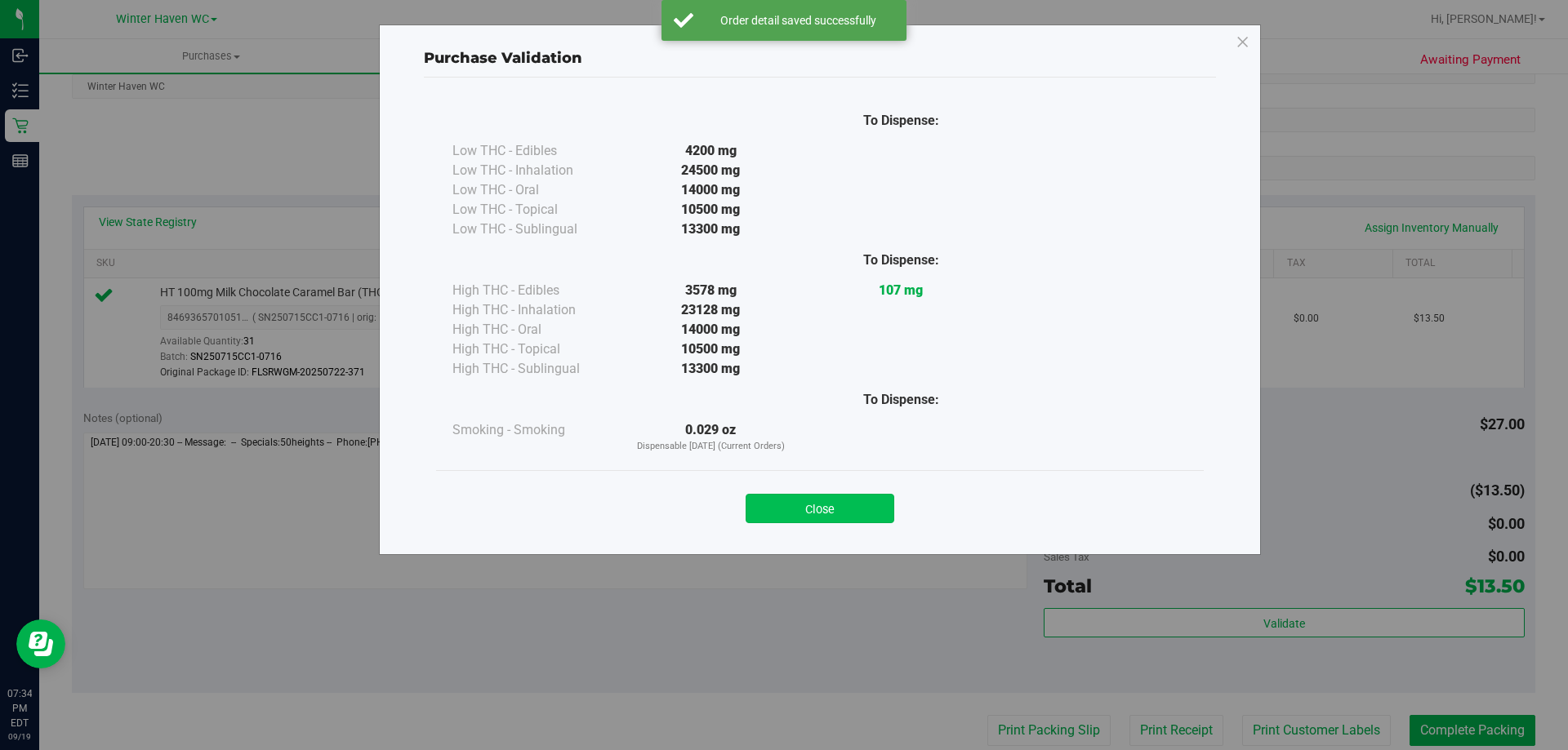
click at [859, 519] on button "Close" at bounding box center [820, 509] width 149 height 29
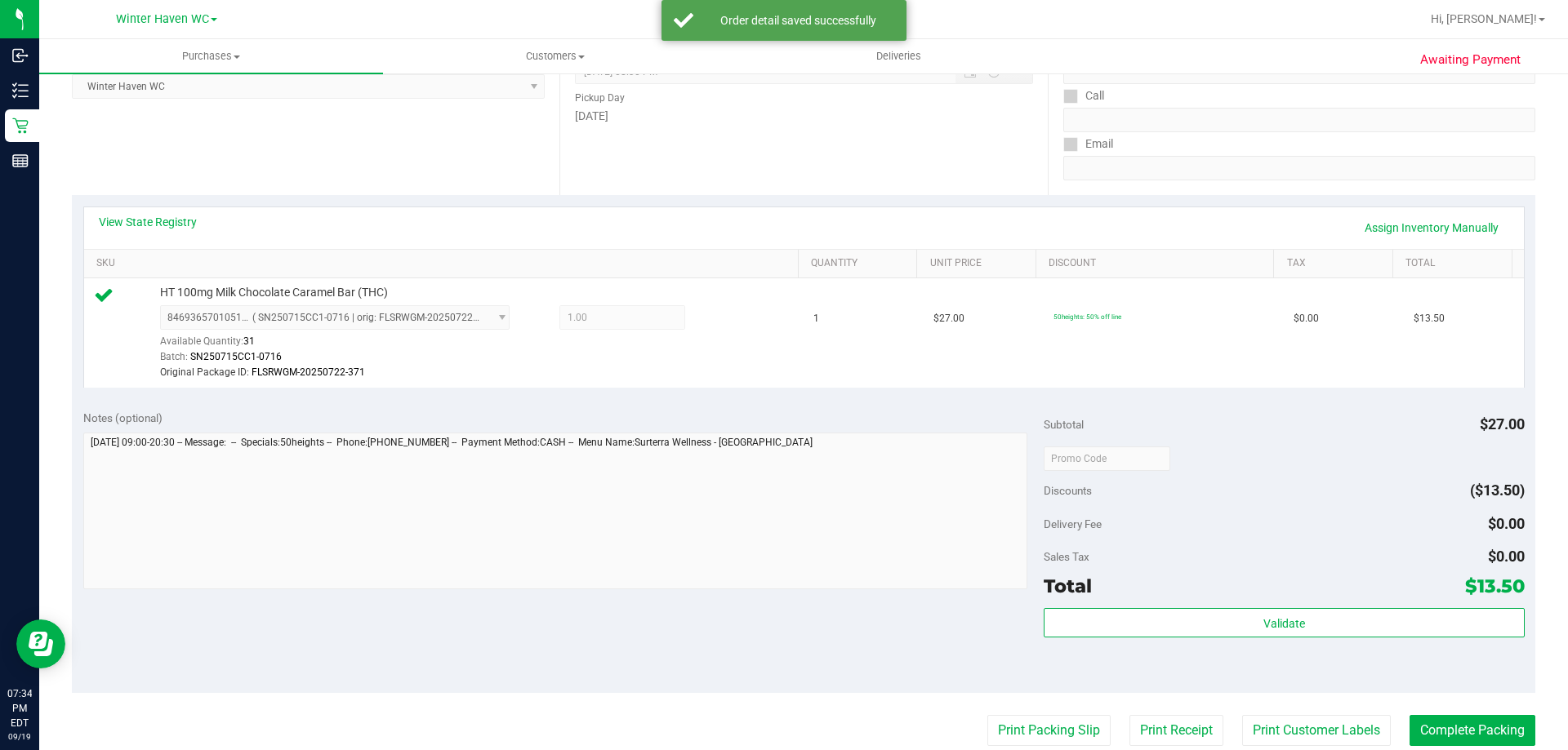
click at [895, 615] on div "Notes (optional) Subtotal $27.00 Discounts ($13.50) Delivery Fee $0.00 Sales Ta…" at bounding box center [804, 546] width 1463 height 294
click at [998, 720] on button "Print Packing Slip" at bounding box center [1048, 730] width 124 height 31
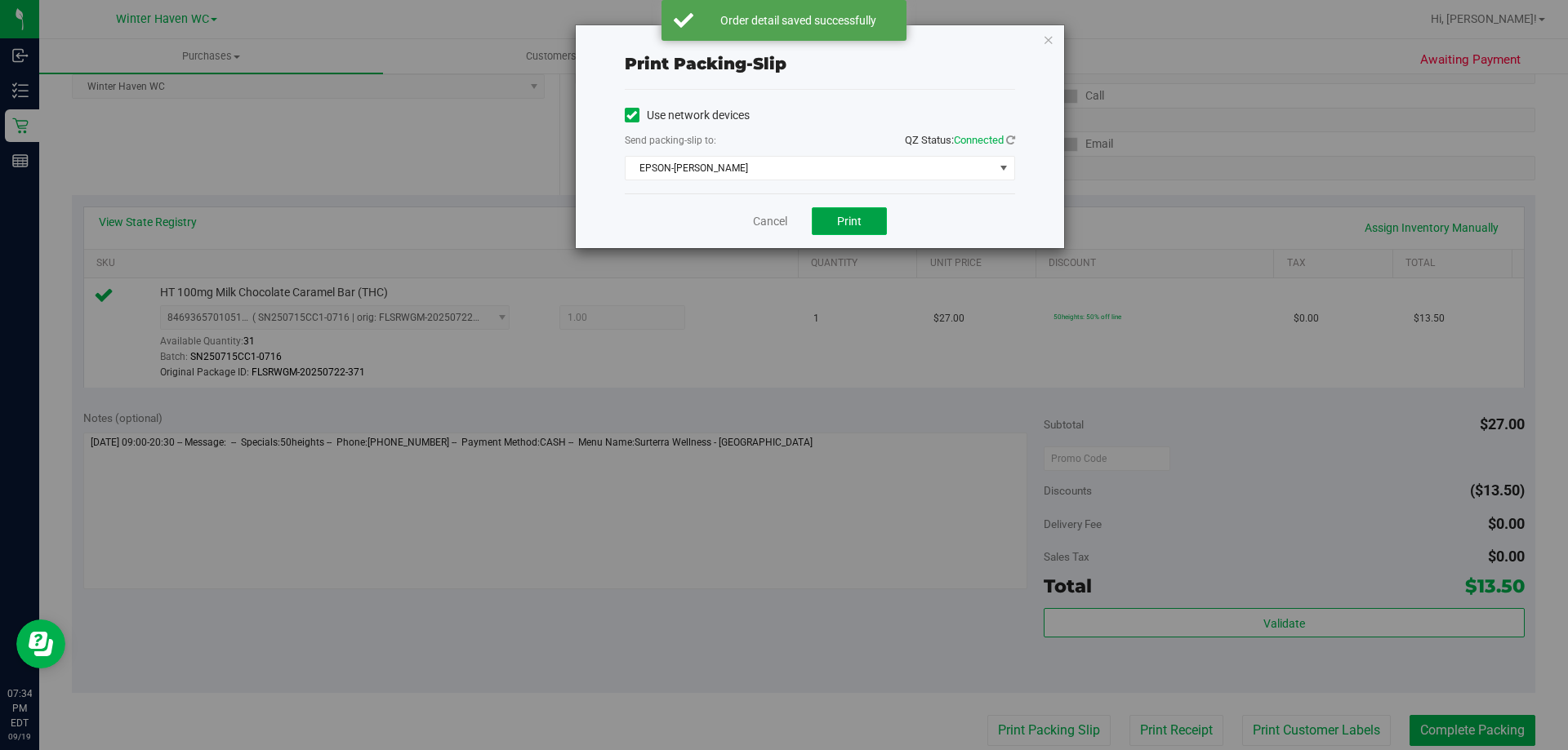
click at [843, 209] on button "Print" at bounding box center [849, 221] width 75 height 28
click at [750, 222] on div "Cancel Print" at bounding box center [819, 221] width 390 height 55
click at [760, 211] on div "Cancel Print" at bounding box center [819, 221] width 390 height 55
click at [762, 215] on link "Cancel" at bounding box center [770, 221] width 34 height 17
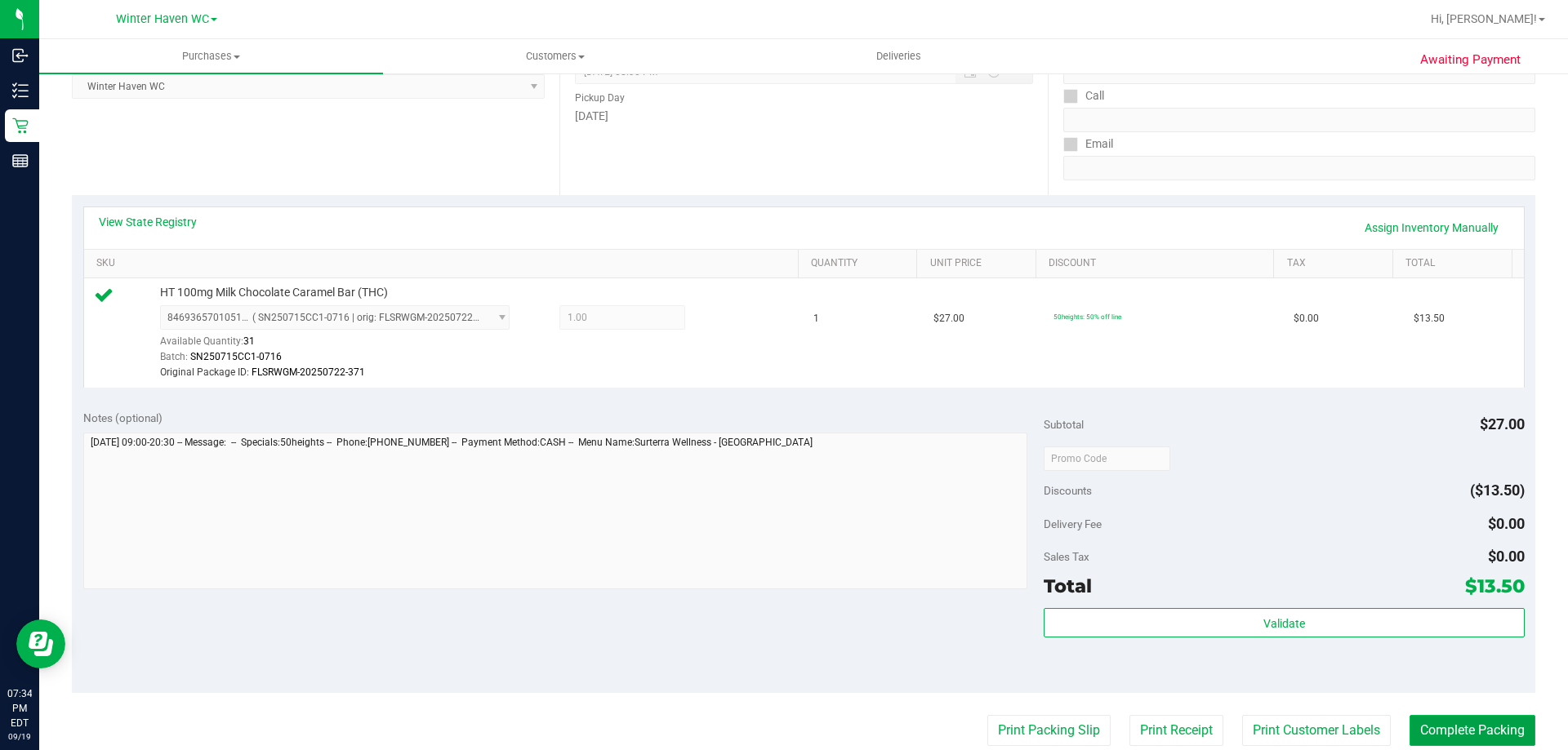
click at [1455, 728] on button "Complete Packing" at bounding box center [1472, 730] width 126 height 31
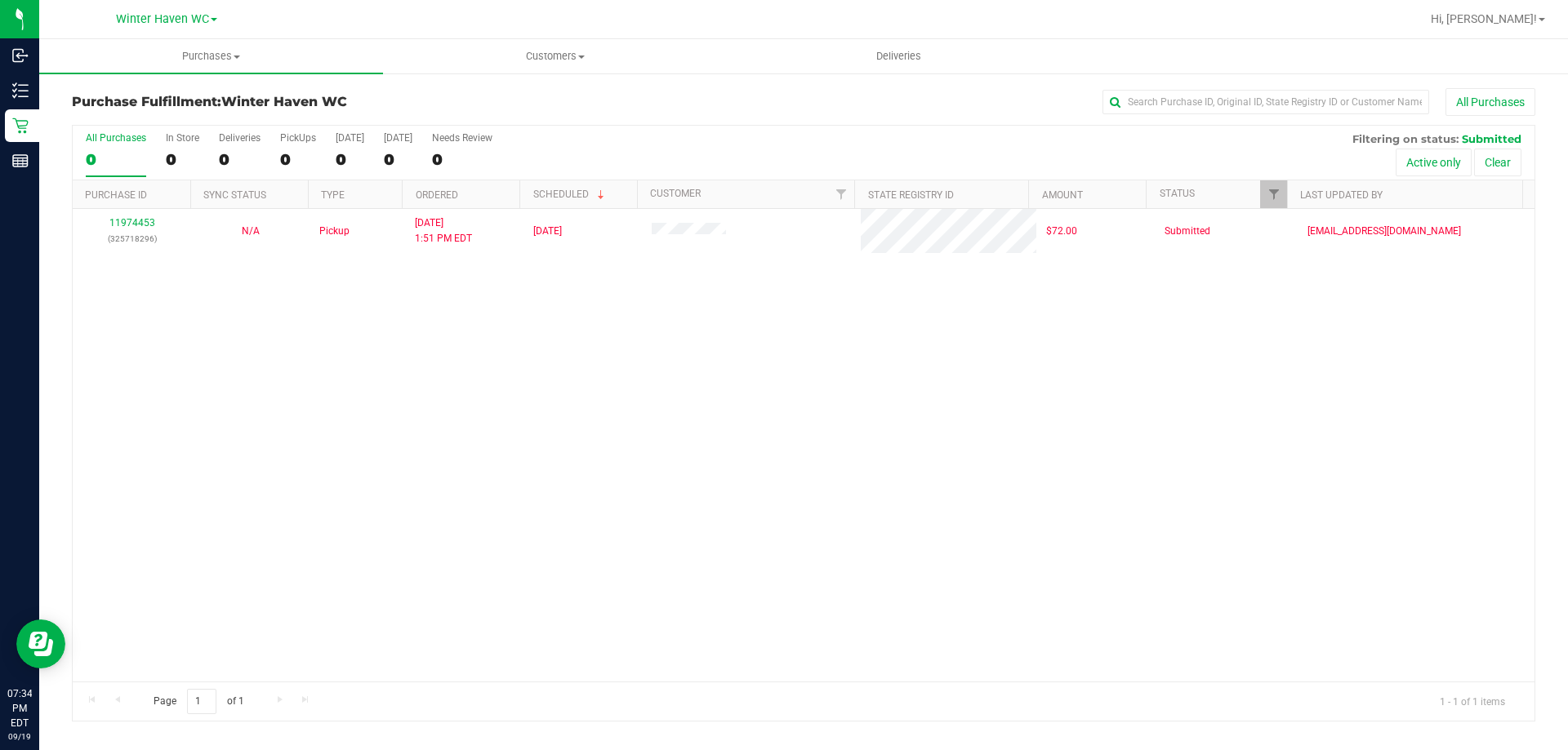
click at [729, 489] on div "11974453 (325718296) N/A Pickup 9/19/2025 1:51 PM EDT 9/19/2025 $72.00 Submitte…" at bounding box center [804, 445] width 1462 height 473
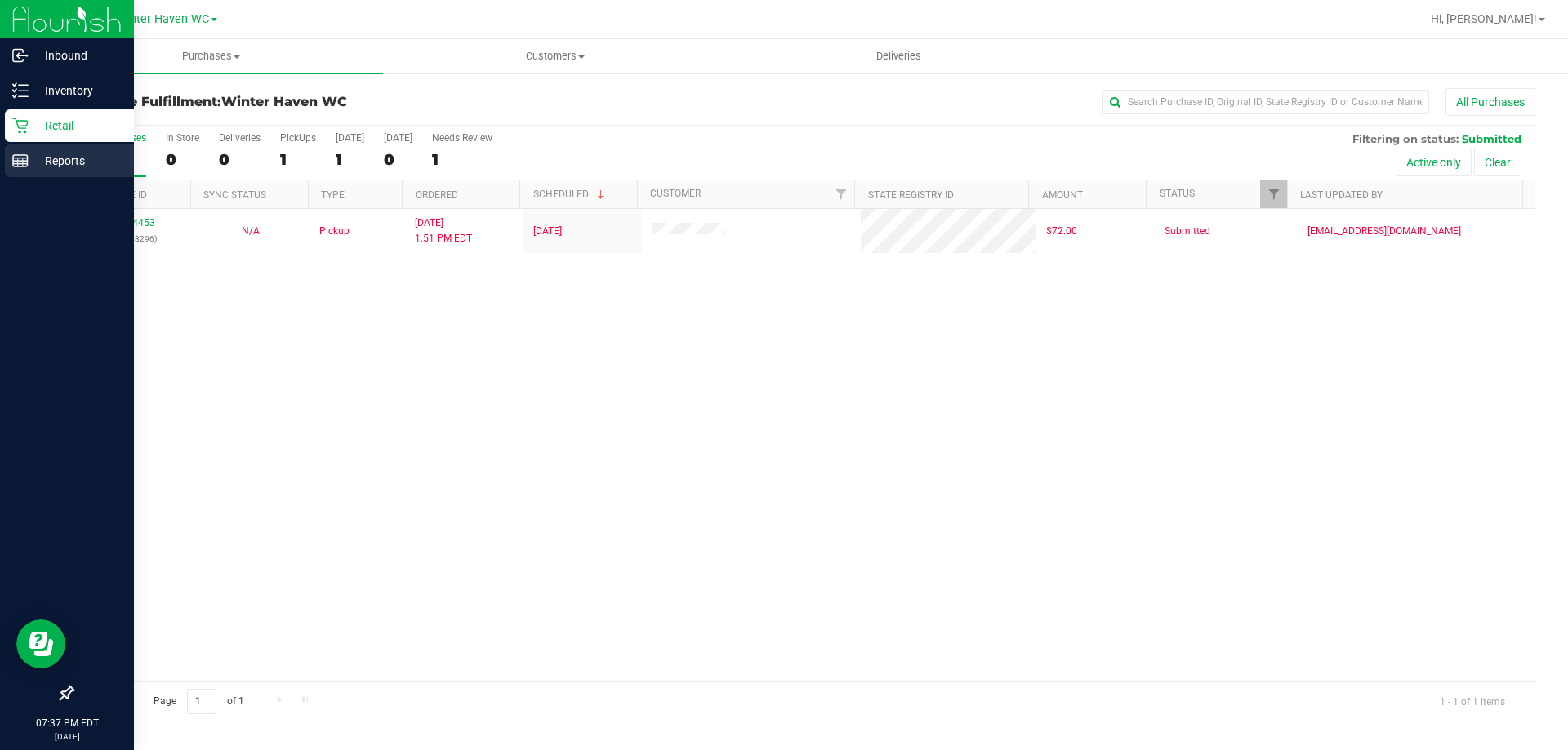
click at [18, 157] on icon at bounding box center [20, 161] width 16 height 16
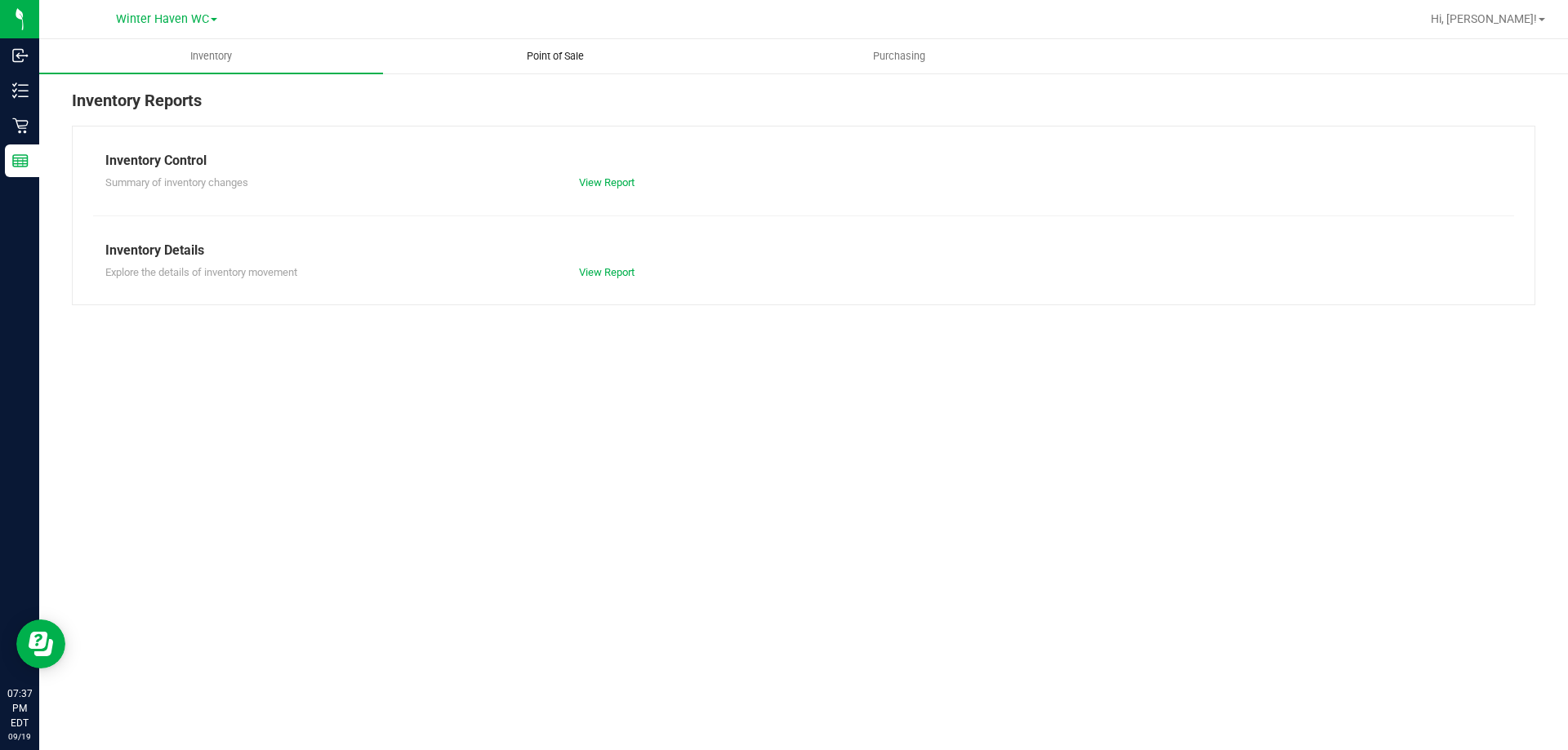
click at [552, 52] on span "Point of Sale" at bounding box center [556, 56] width 101 height 15
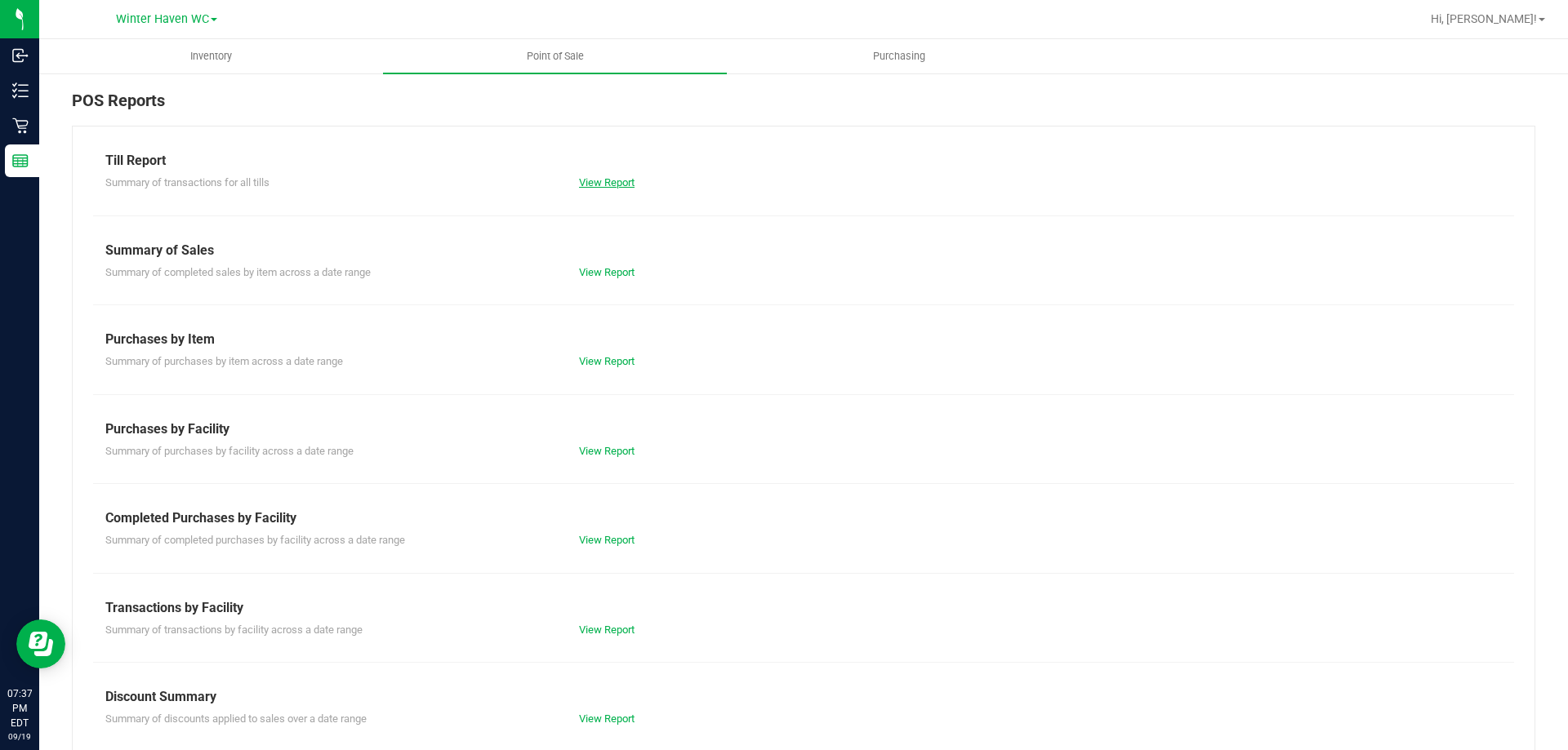
click at [623, 177] on link "View Report" at bounding box center [607, 182] width 56 height 12
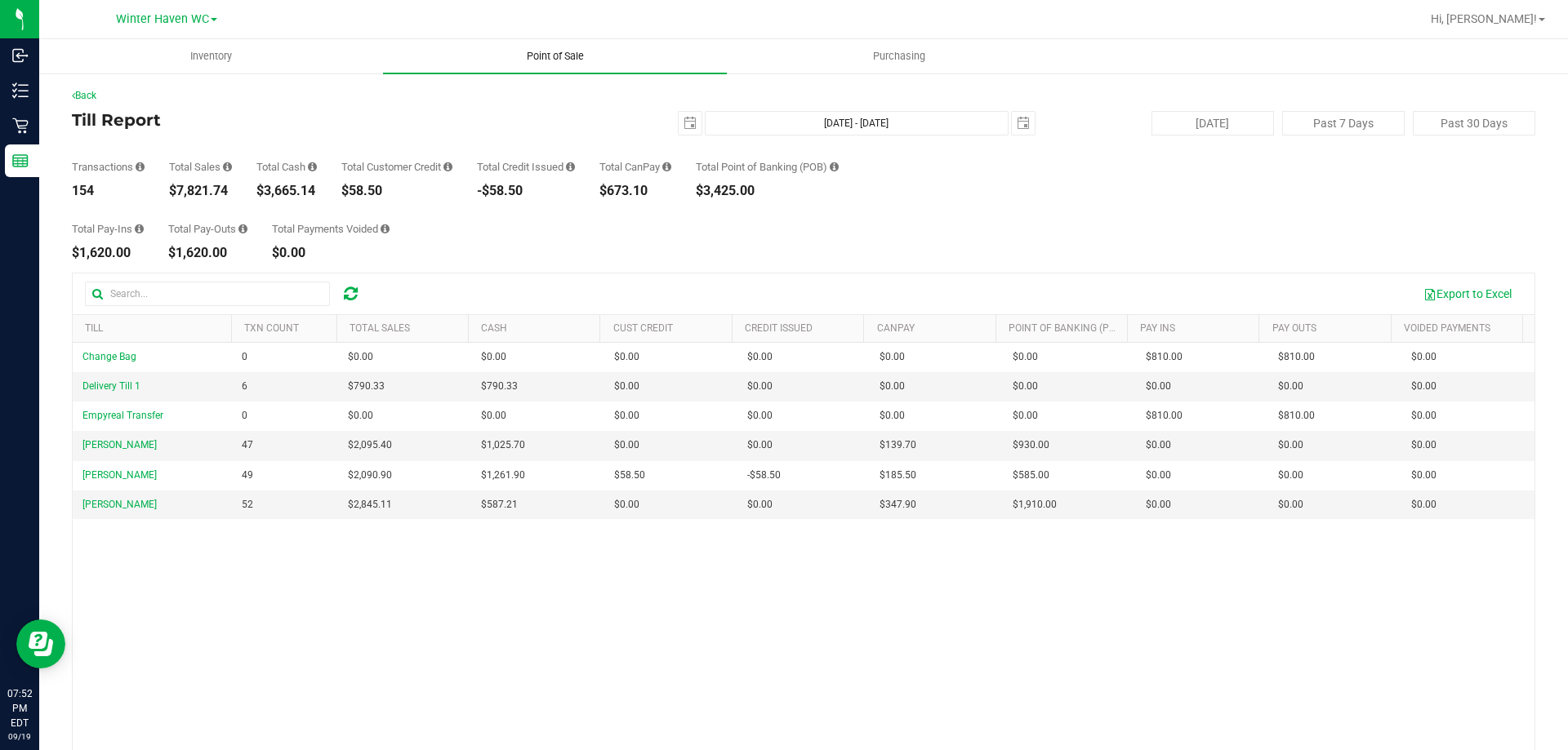
click at [535, 56] on span "Point of Sale" at bounding box center [556, 56] width 101 height 15
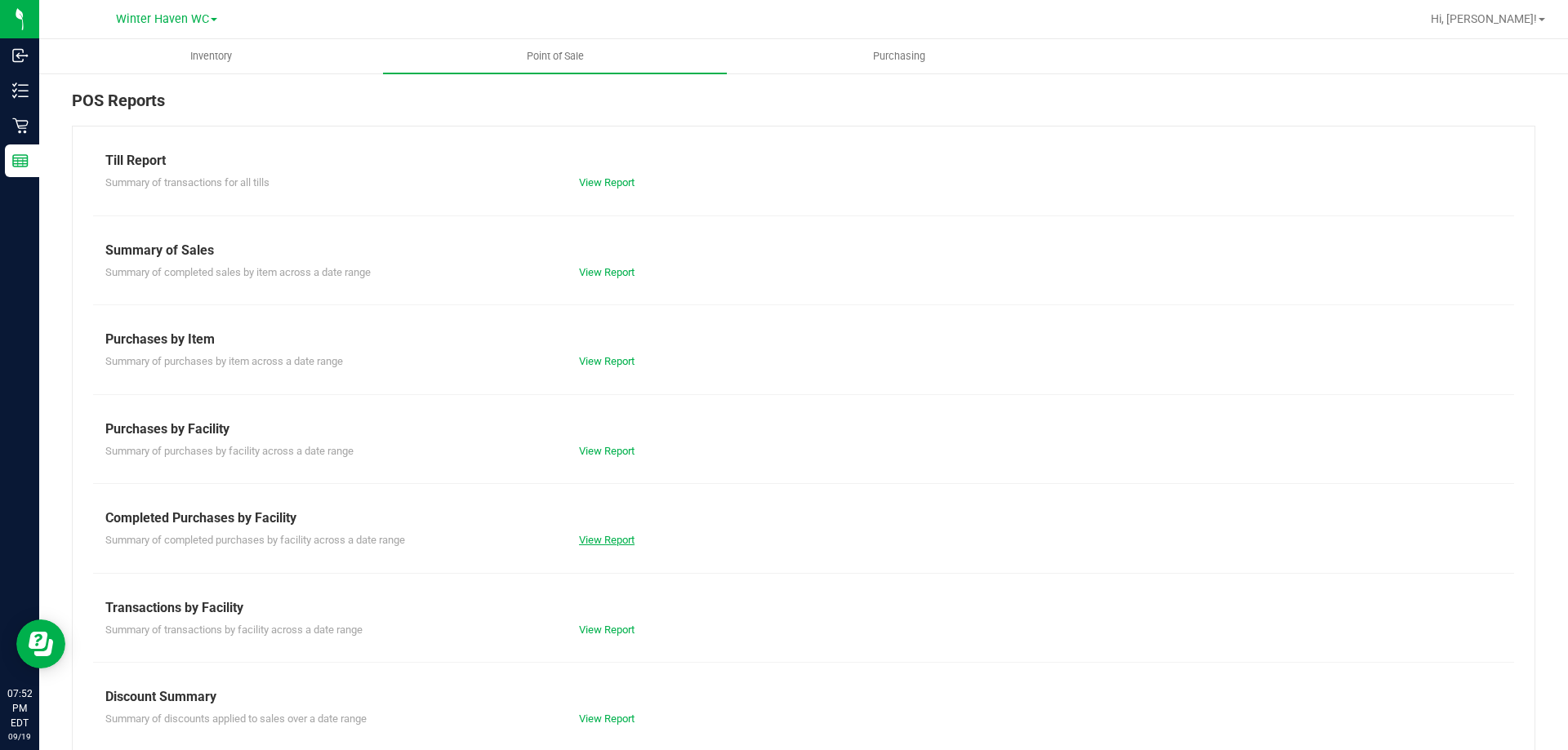
click at [611, 537] on link "View Report" at bounding box center [607, 540] width 56 height 12
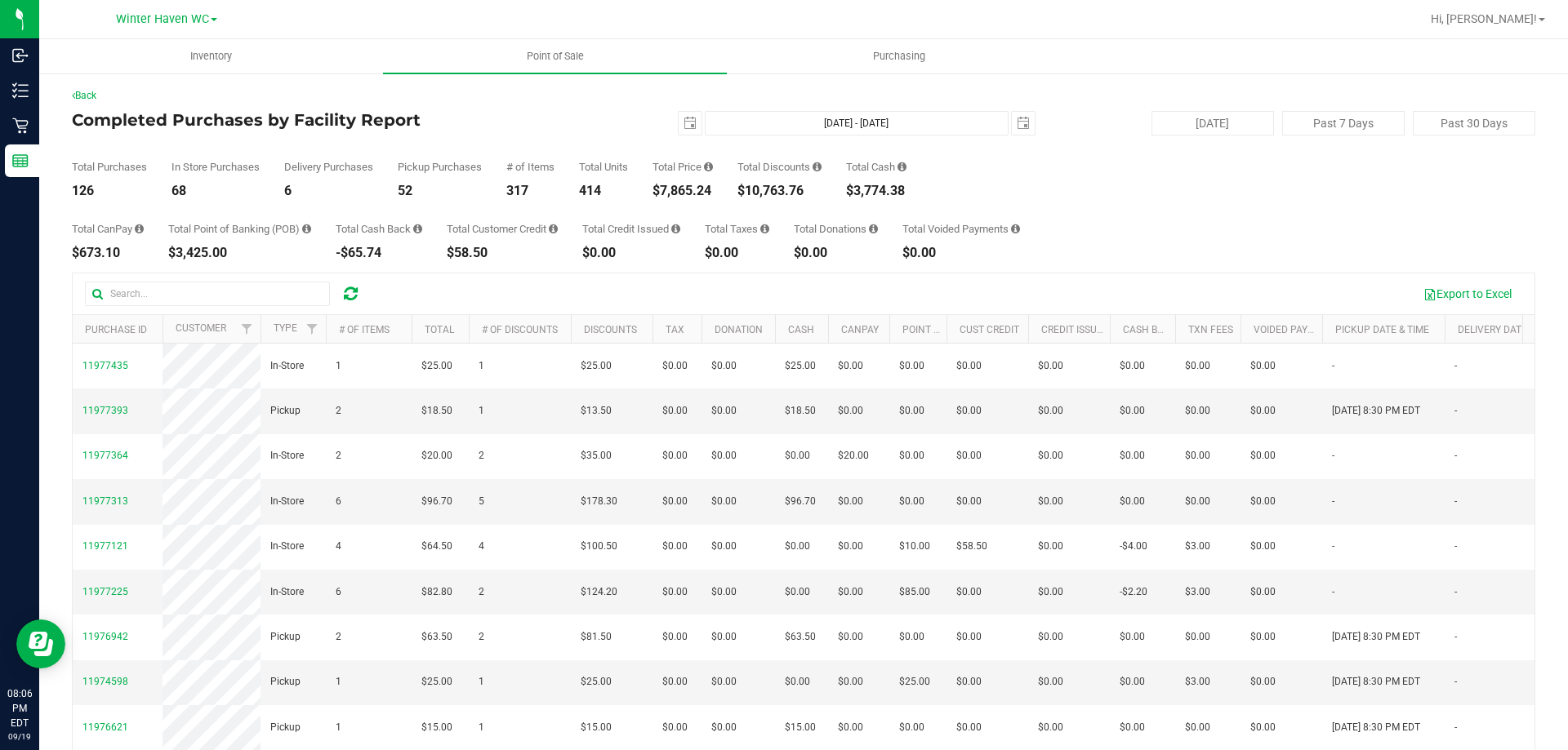
click at [1016, 185] on div "Total Purchases 126 In Store Purchases 68 Delivery Purchases 6 Pickup Purchases…" at bounding box center [804, 167] width 1463 height 62
click at [444, 272] on div "Export to Excel Purchase ID Customer Type # of Items Total # of Discounts Disco…" at bounding box center [804, 564] width 1463 height 584
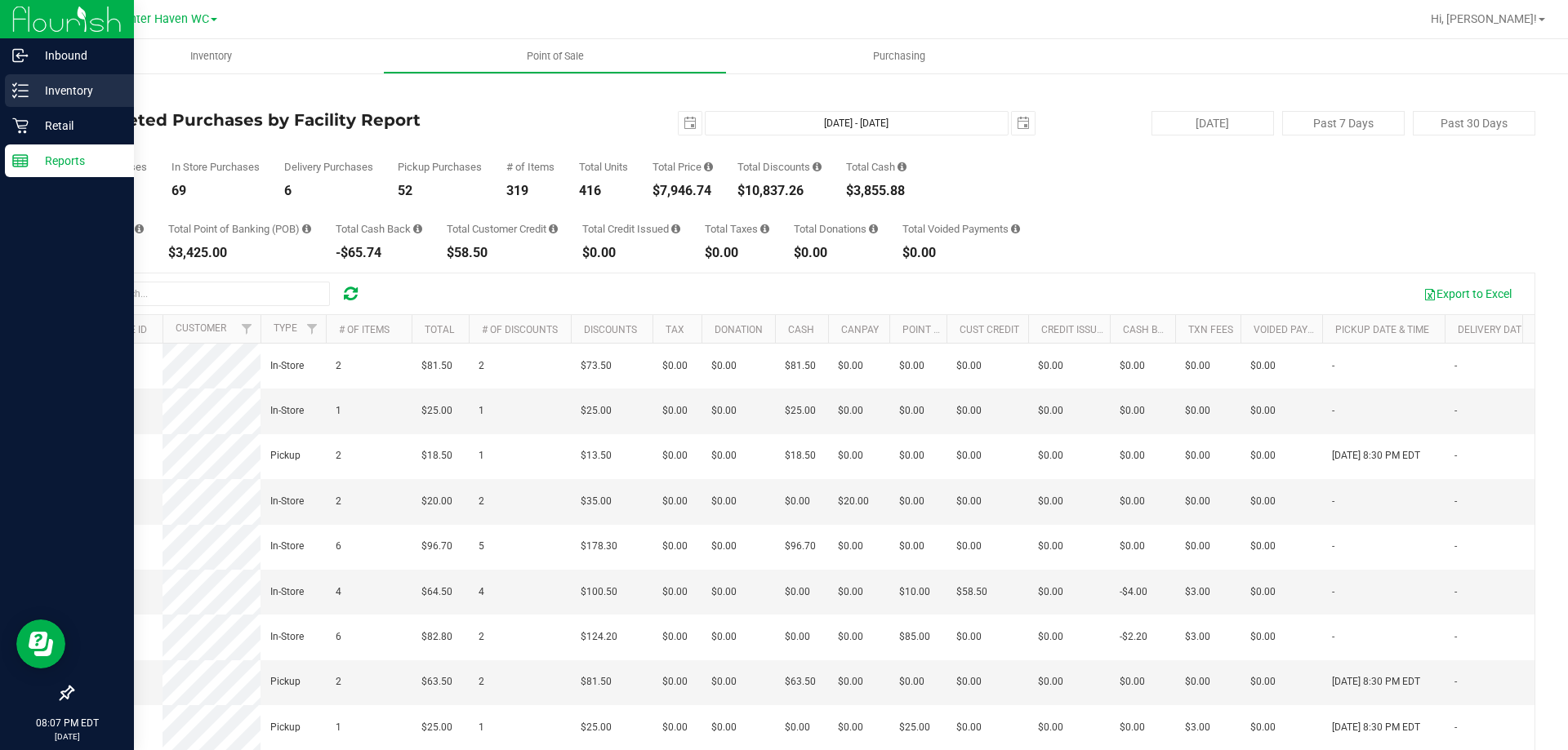
click at [38, 92] on p "Inventory" at bounding box center [78, 91] width 98 height 20
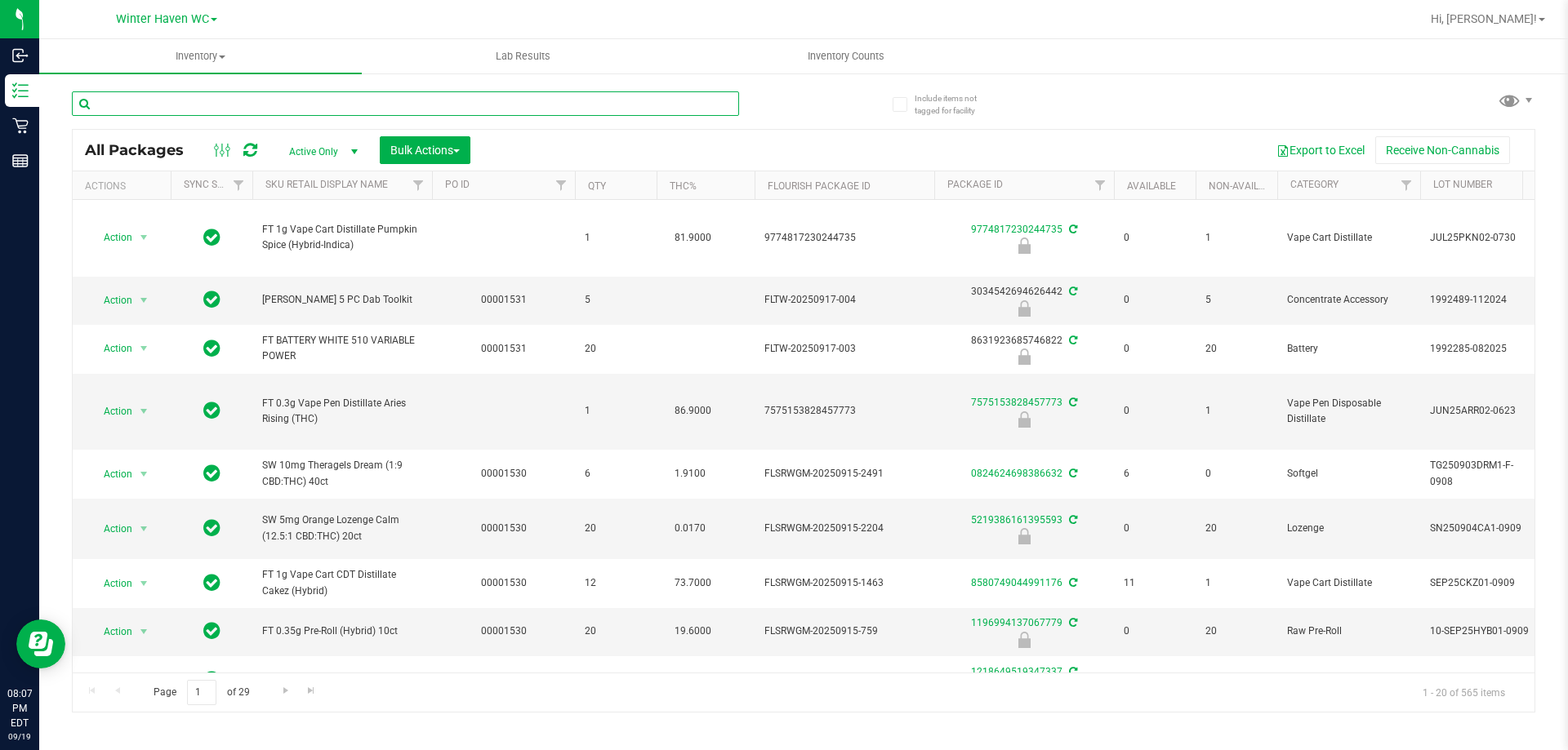
click at [157, 107] on input "text" at bounding box center [405, 104] width 667 height 25
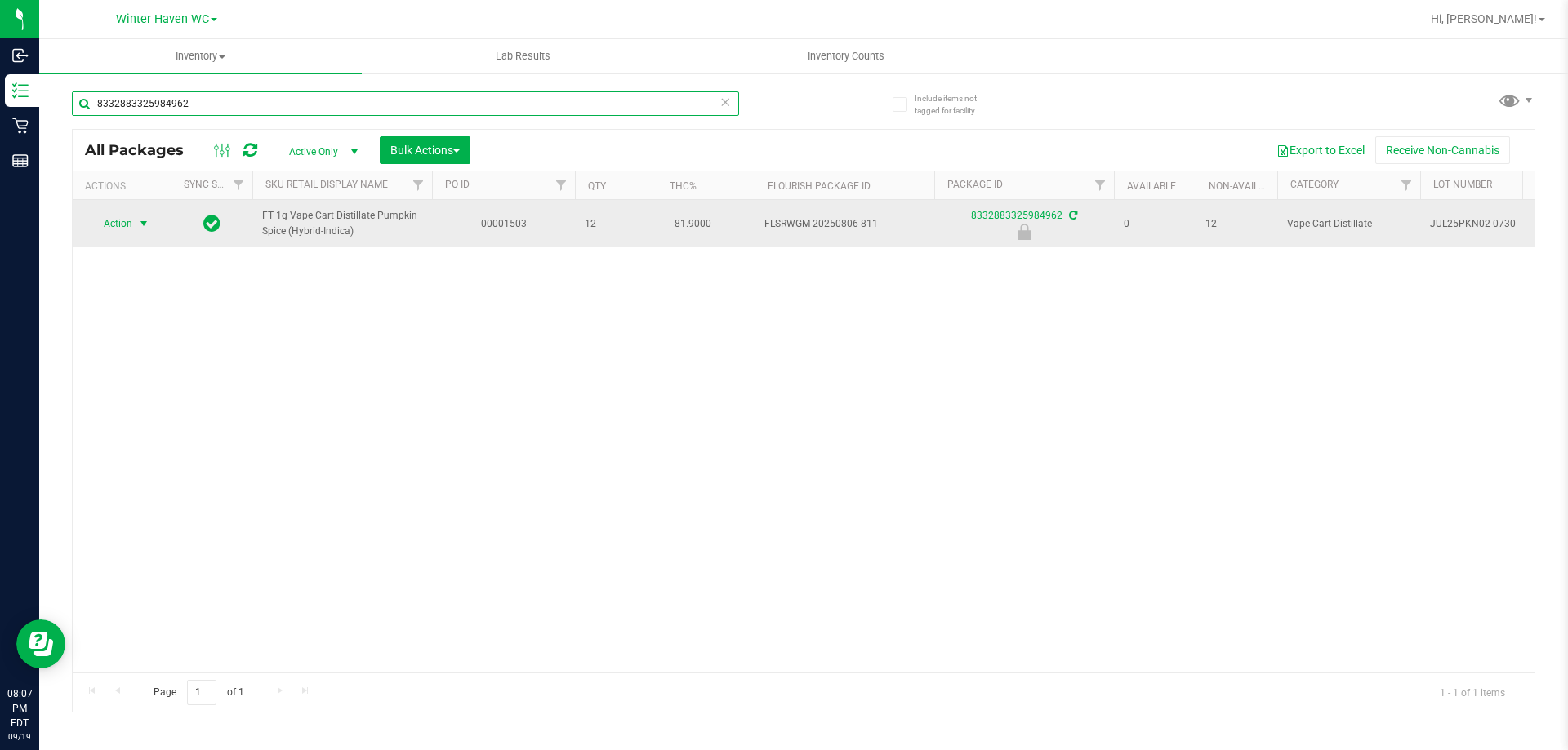
type input "8332883325984962"
click at [142, 224] on span "select" at bounding box center [144, 223] width 13 height 13
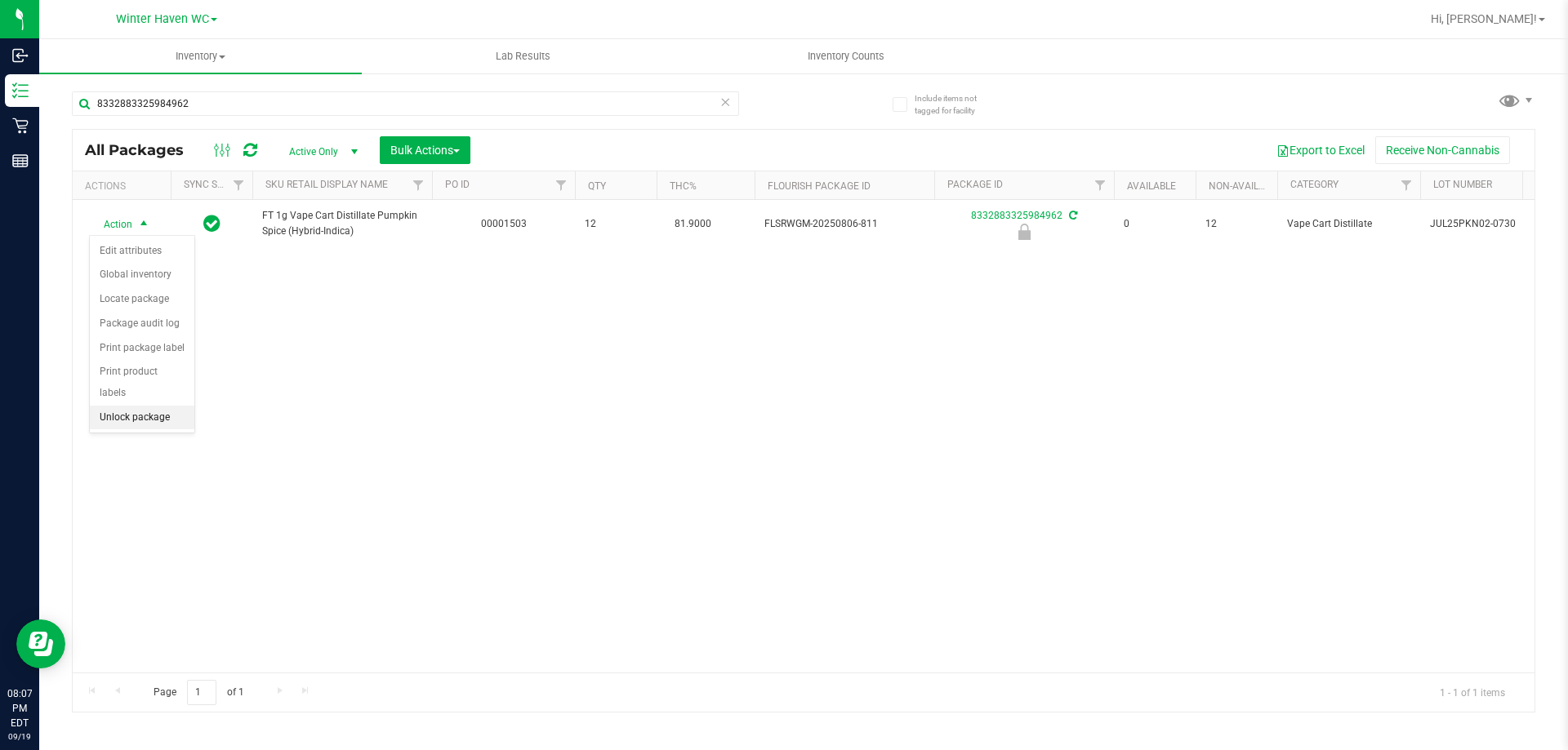
click at [168, 406] on li "Unlock package" at bounding box center [142, 418] width 105 height 25
click at [249, 454] on div "Action Action Create package Edit attributes Global inventory Locate package Lo…" at bounding box center [804, 436] width 1462 height 473
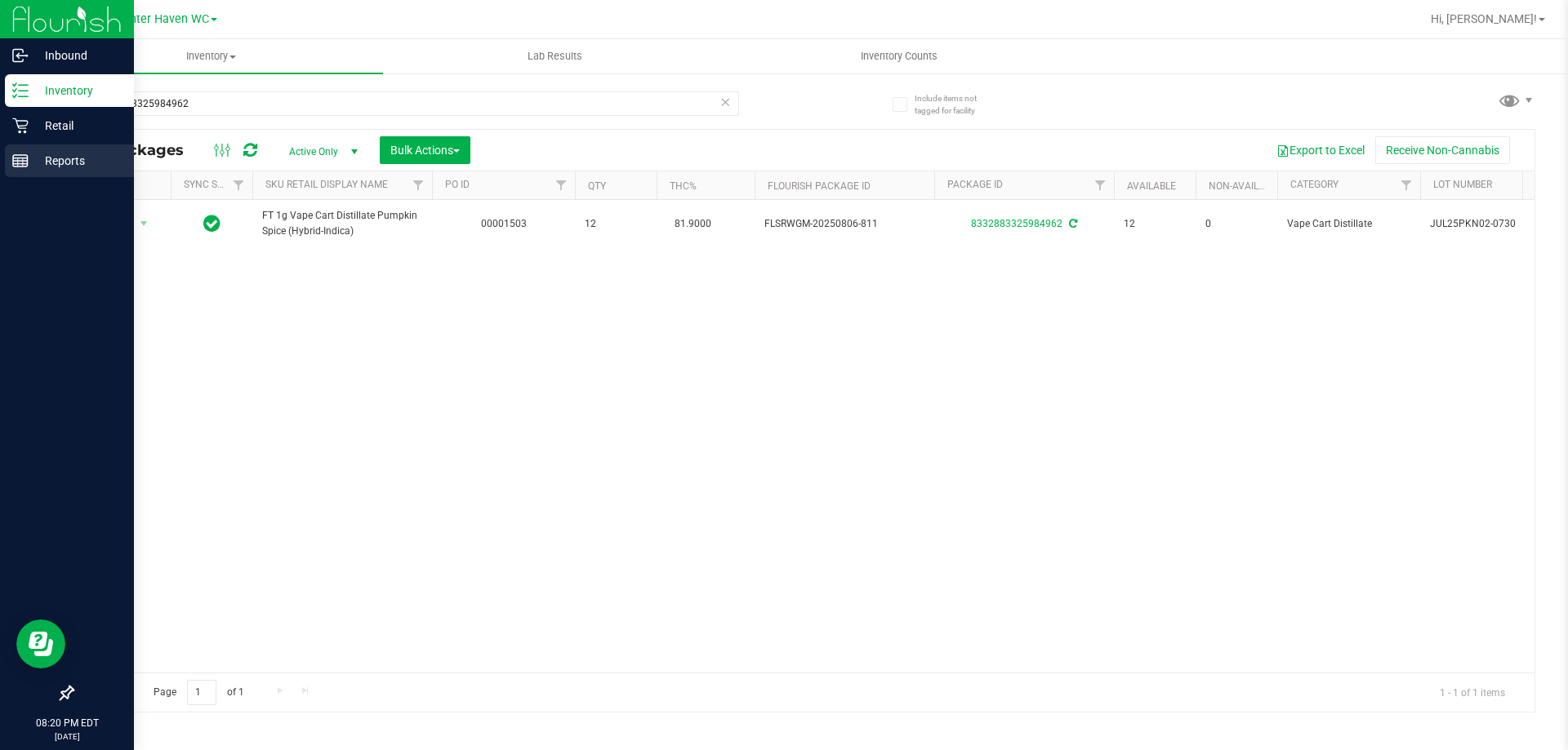
click at [22, 170] on div "Reports" at bounding box center [70, 161] width 129 height 33
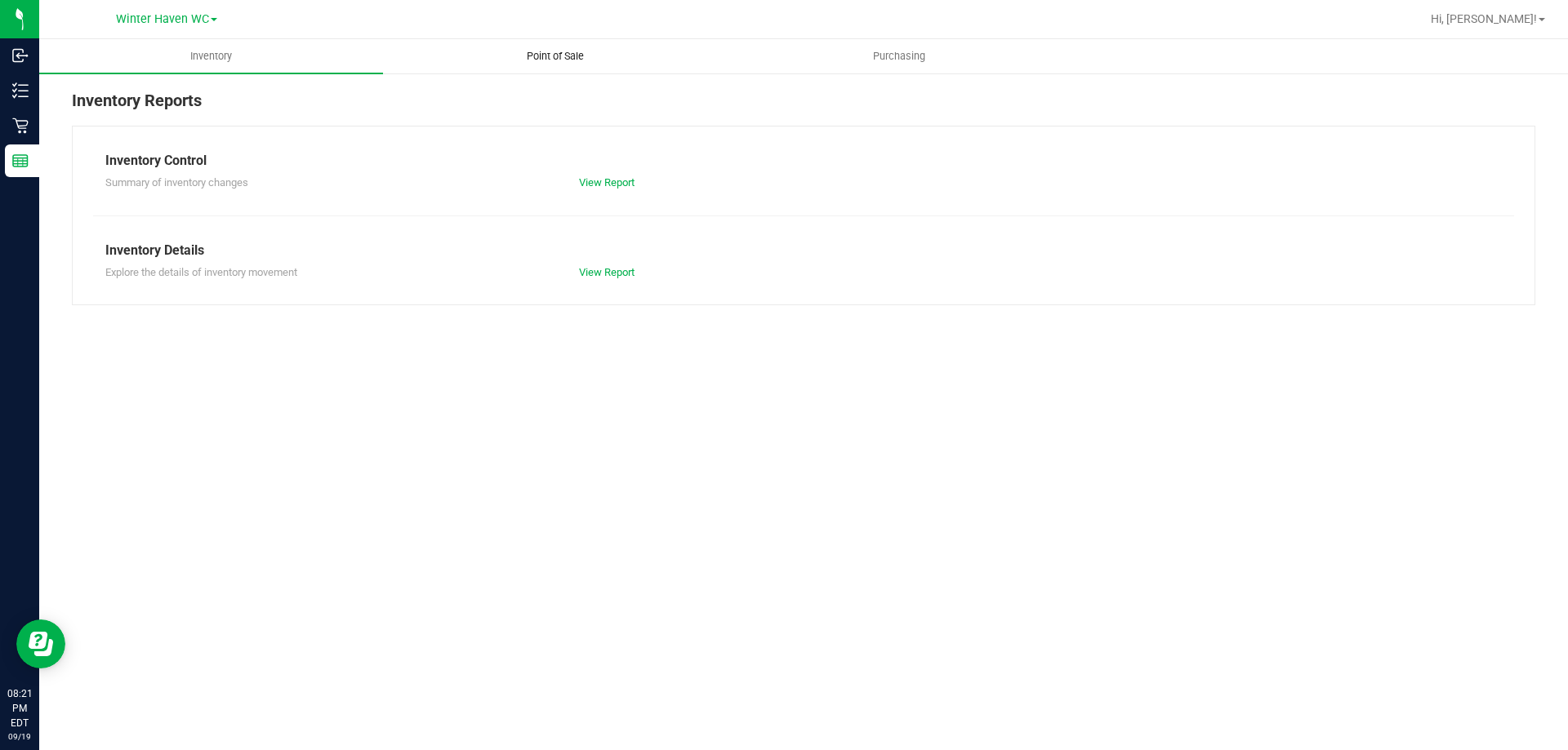
click at [539, 52] on span "Point of Sale" at bounding box center [556, 56] width 101 height 15
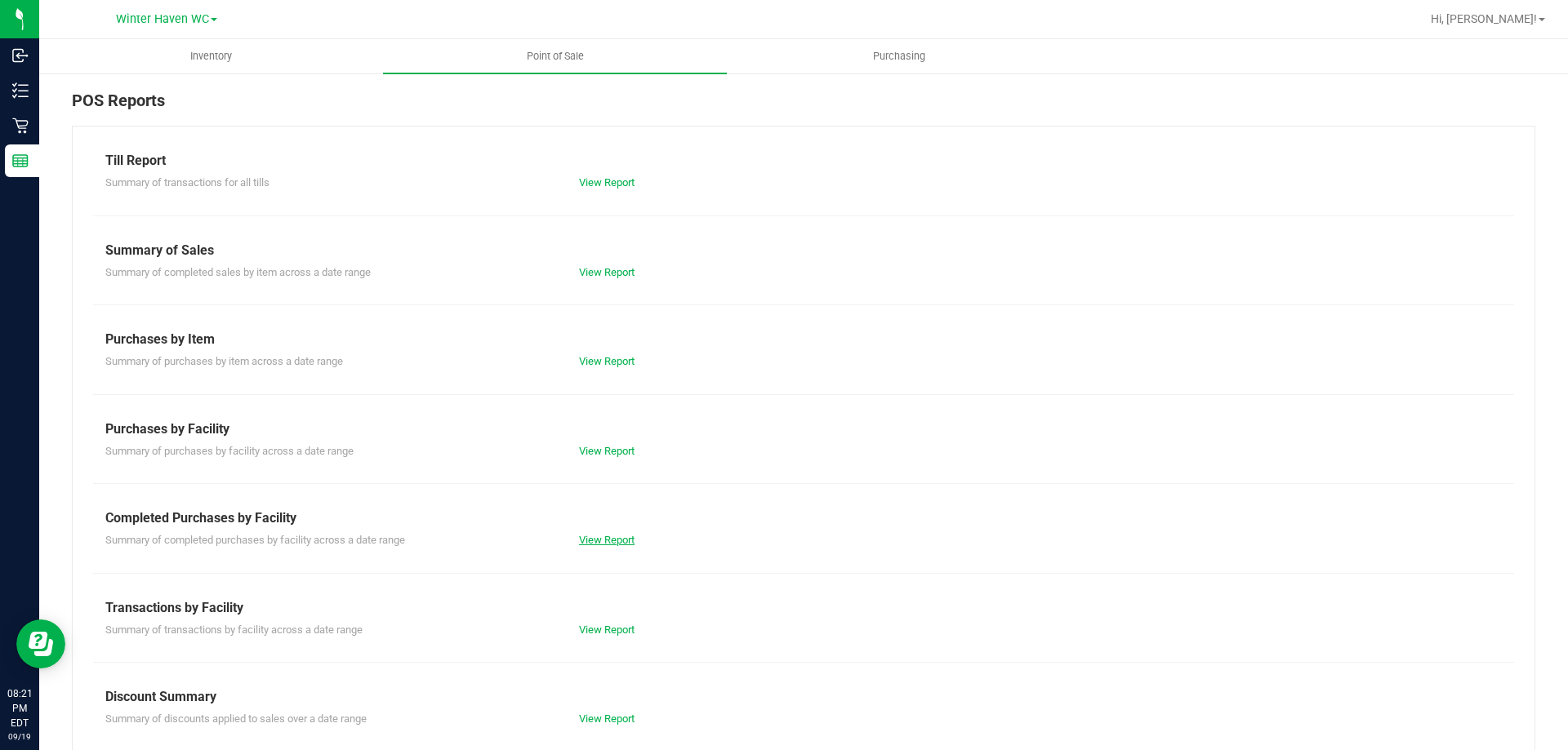
click at [619, 544] on link "View Report" at bounding box center [607, 540] width 56 height 12
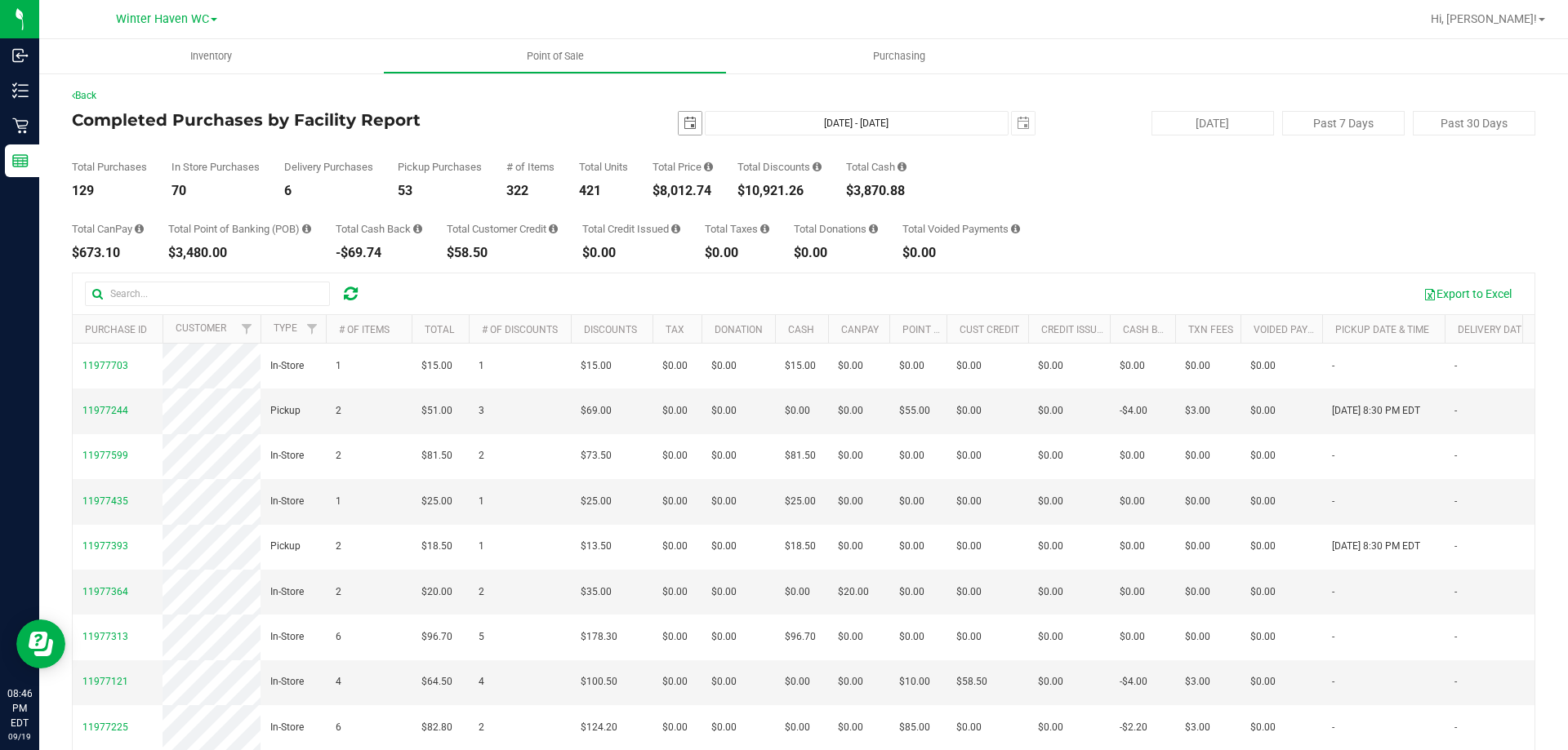
click at [678, 115] on span "select" at bounding box center [690, 124] width 23 height 23
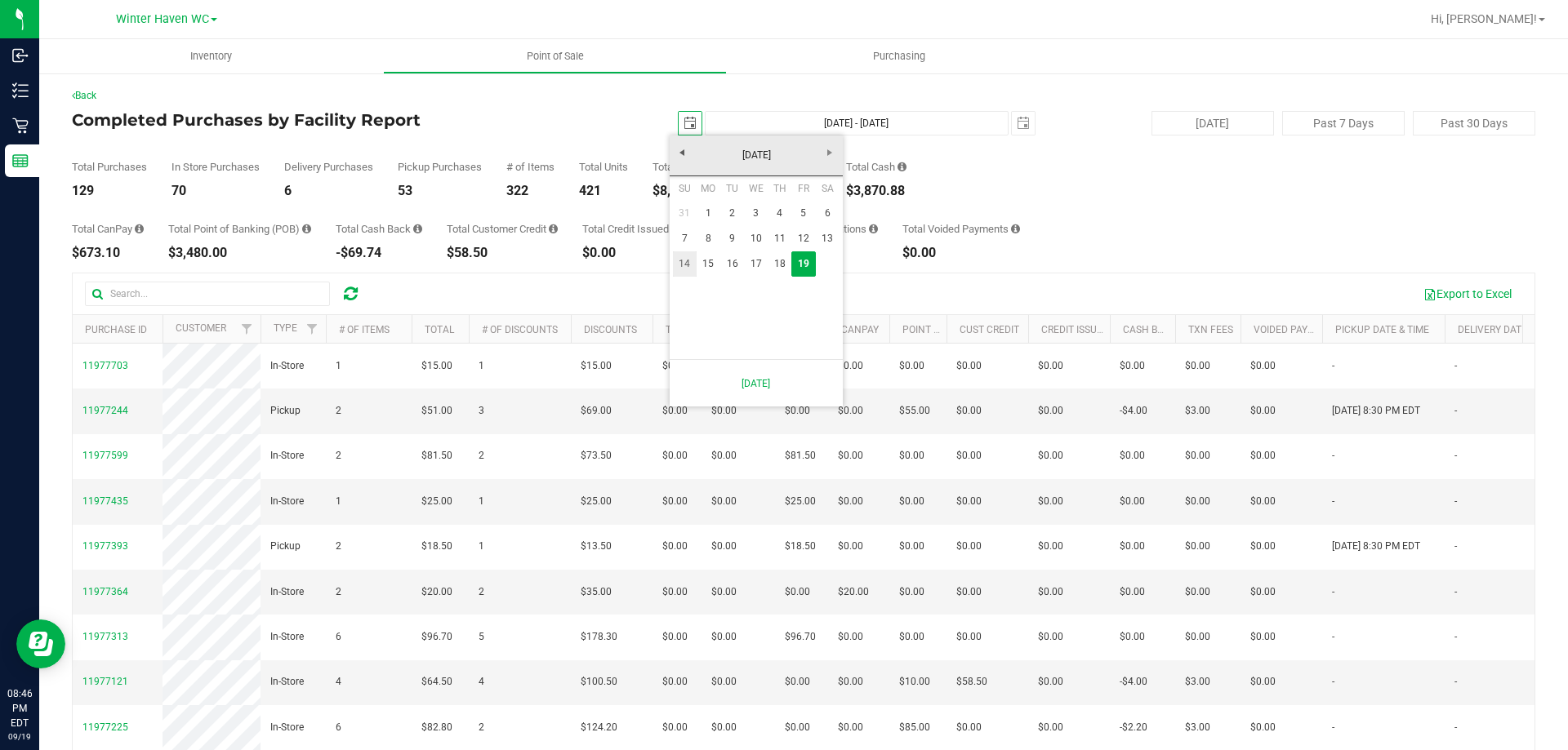
click at [686, 267] on link "14" at bounding box center [684, 263] width 24 height 25
type input "[DATE]"
type input "[DATE] - [DATE]"
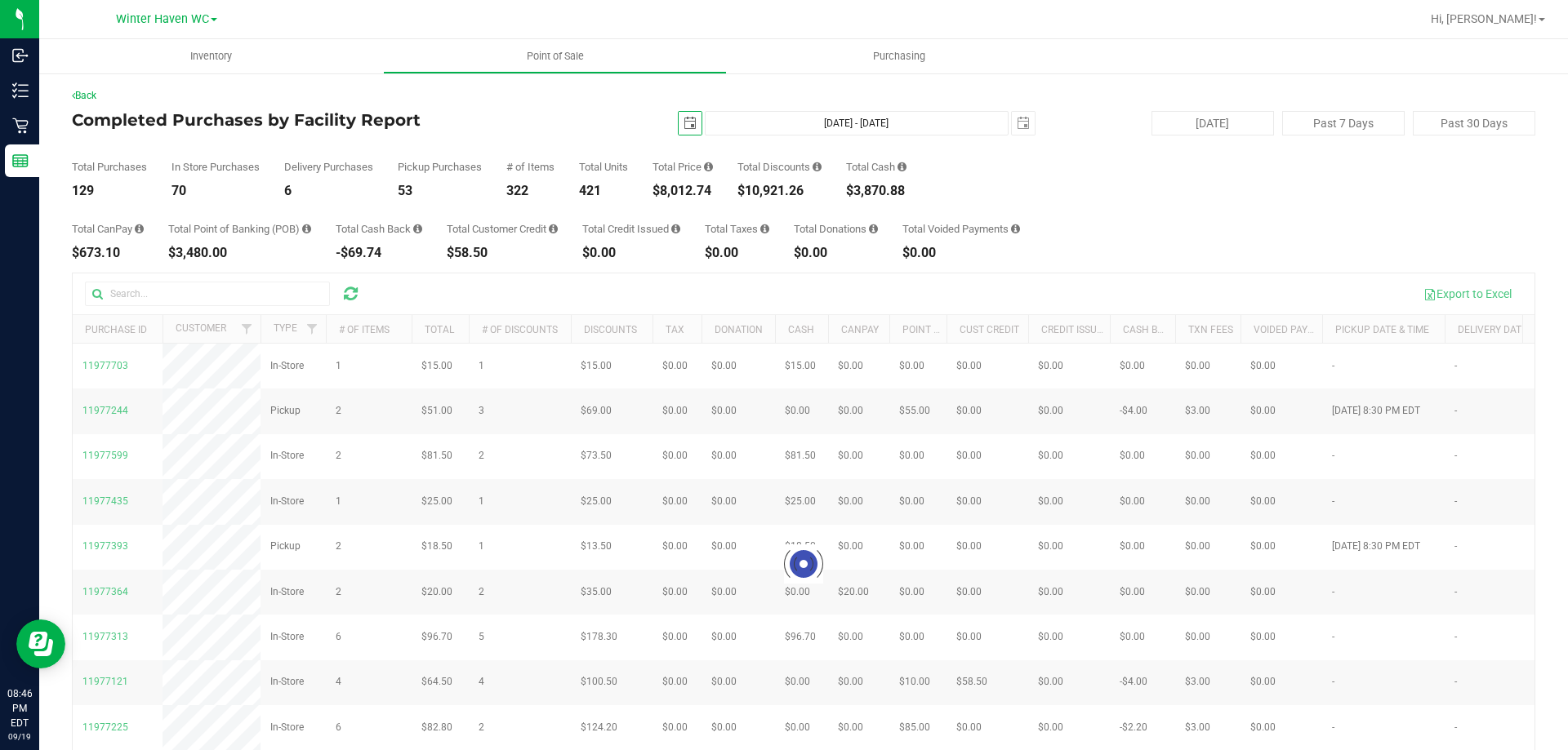
click at [638, 124] on div "[DATE] [DATE] - [DATE] [DATE]" at bounding box center [797, 124] width 500 height 25
click at [678, 128] on span "[DATE]" at bounding box center [690, 124] width 25 height 25
click at [678, 126] on span "select" at bounding box center [690, 124] width 23 height 23
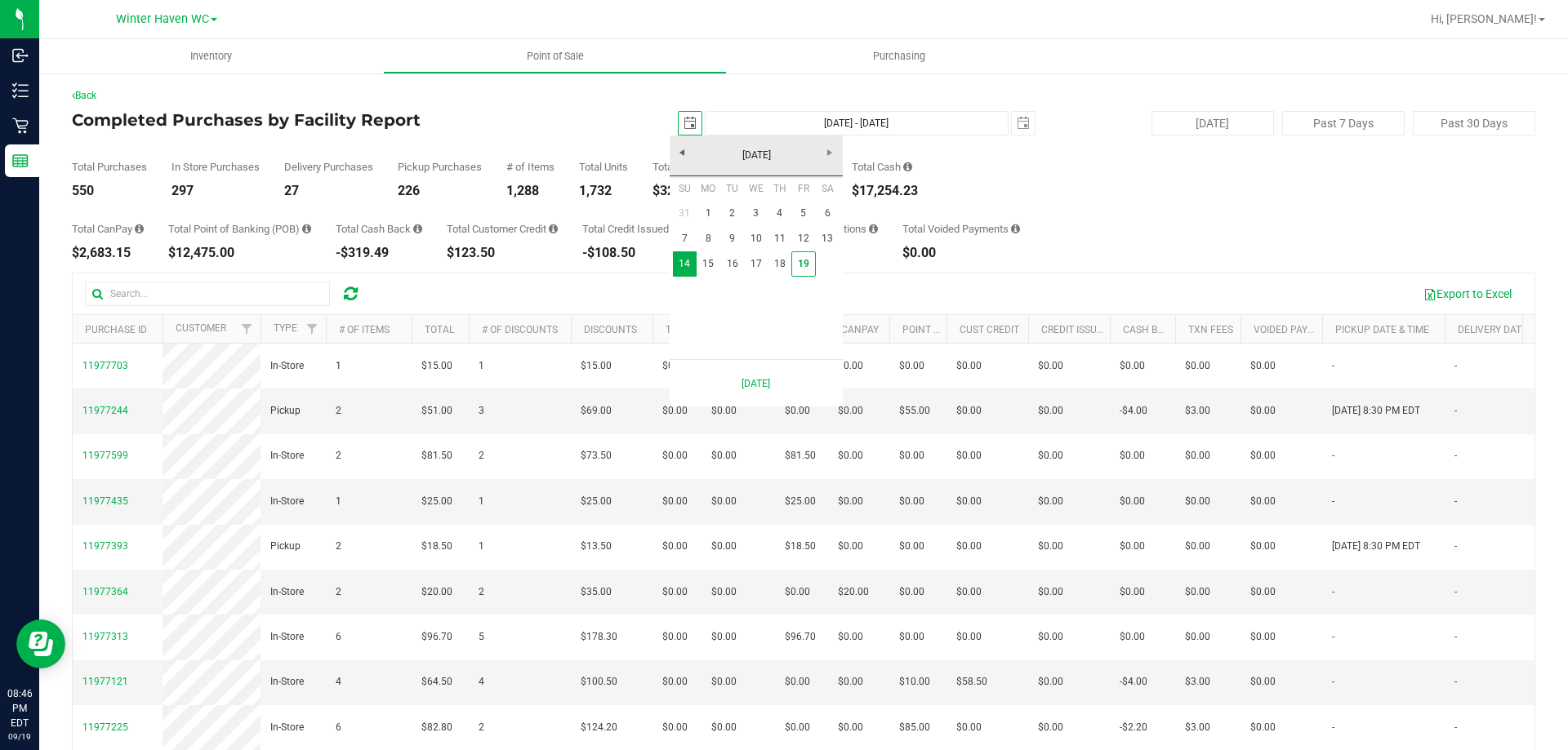
scroll to position [0, 41]
click at [706, 216] on link "1" at bounding box center [708, 213] width 24 height 25
type input "[DATE]"
type input "[DATE] - [DATE]"
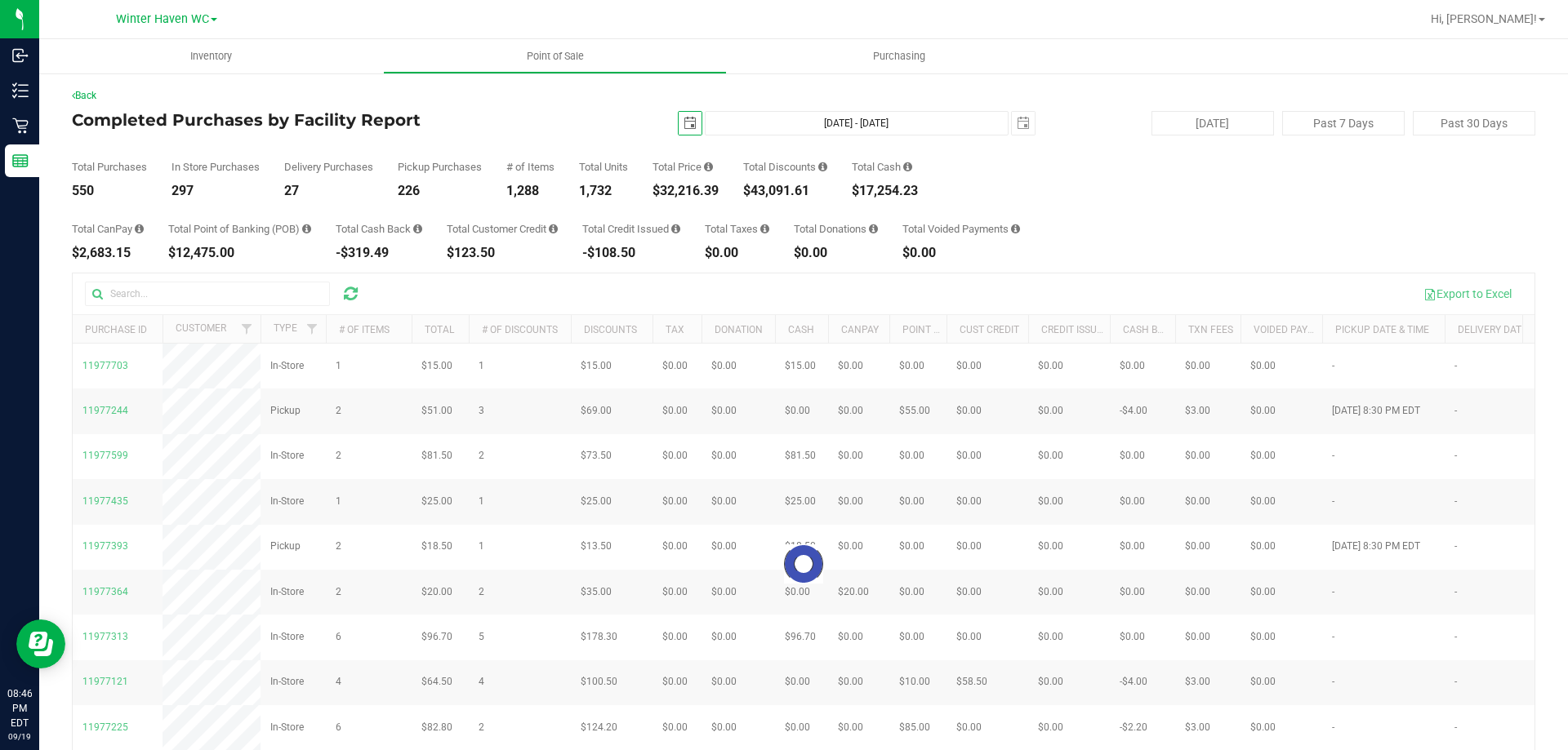
click at [631, 126] on div "[DATE] [DATE] - [DATE] [DATE]" at bounding box center [797, 124] width 500 height 25
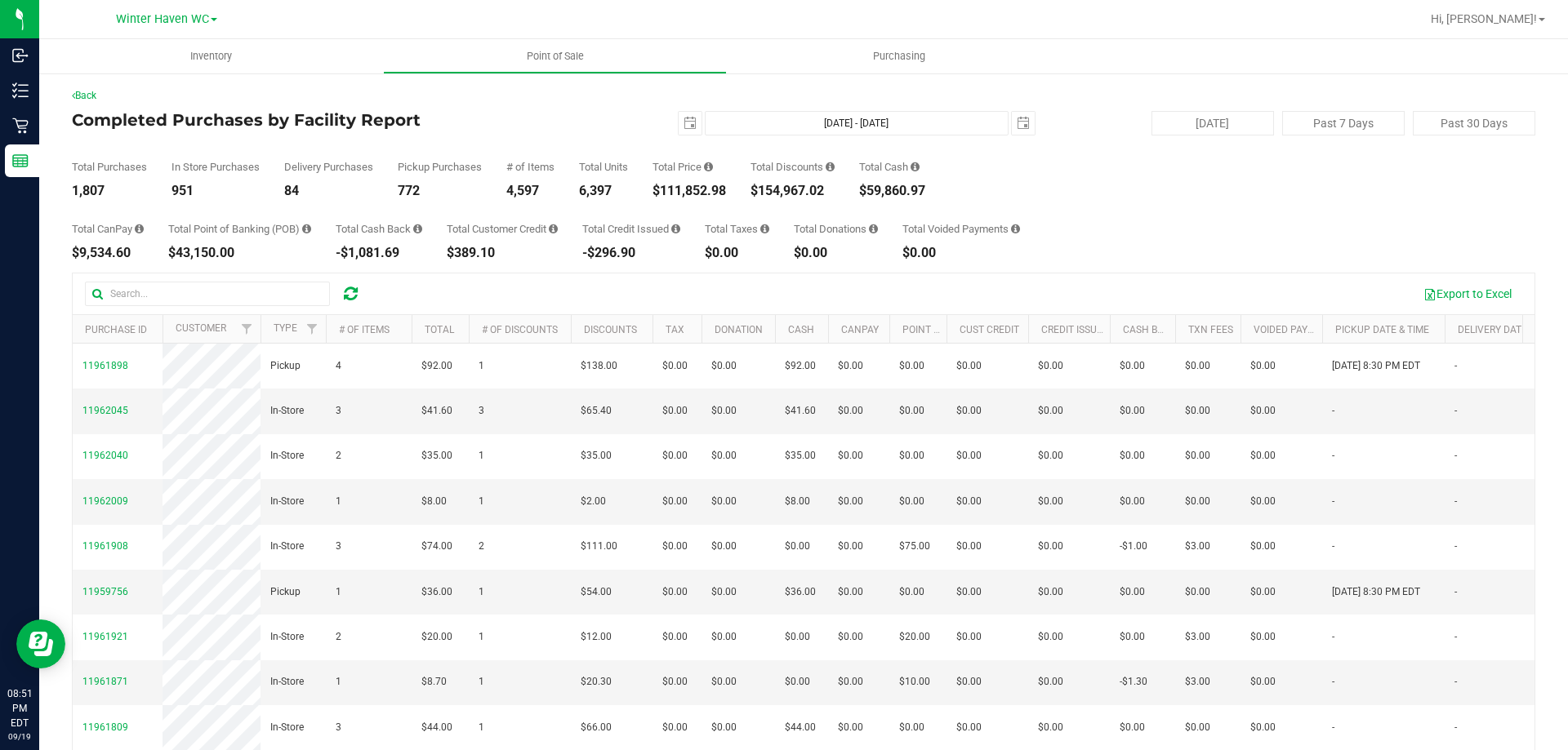
click at [1506, 10] on div "Hi, [PERSON_NAME]!" at bounding box center [1488, 19] width 128 height 29
click at [1509, 13] on span "Hi, [PERSON_NAME]!" at bounding box center [1484, 19] width 106 height 13
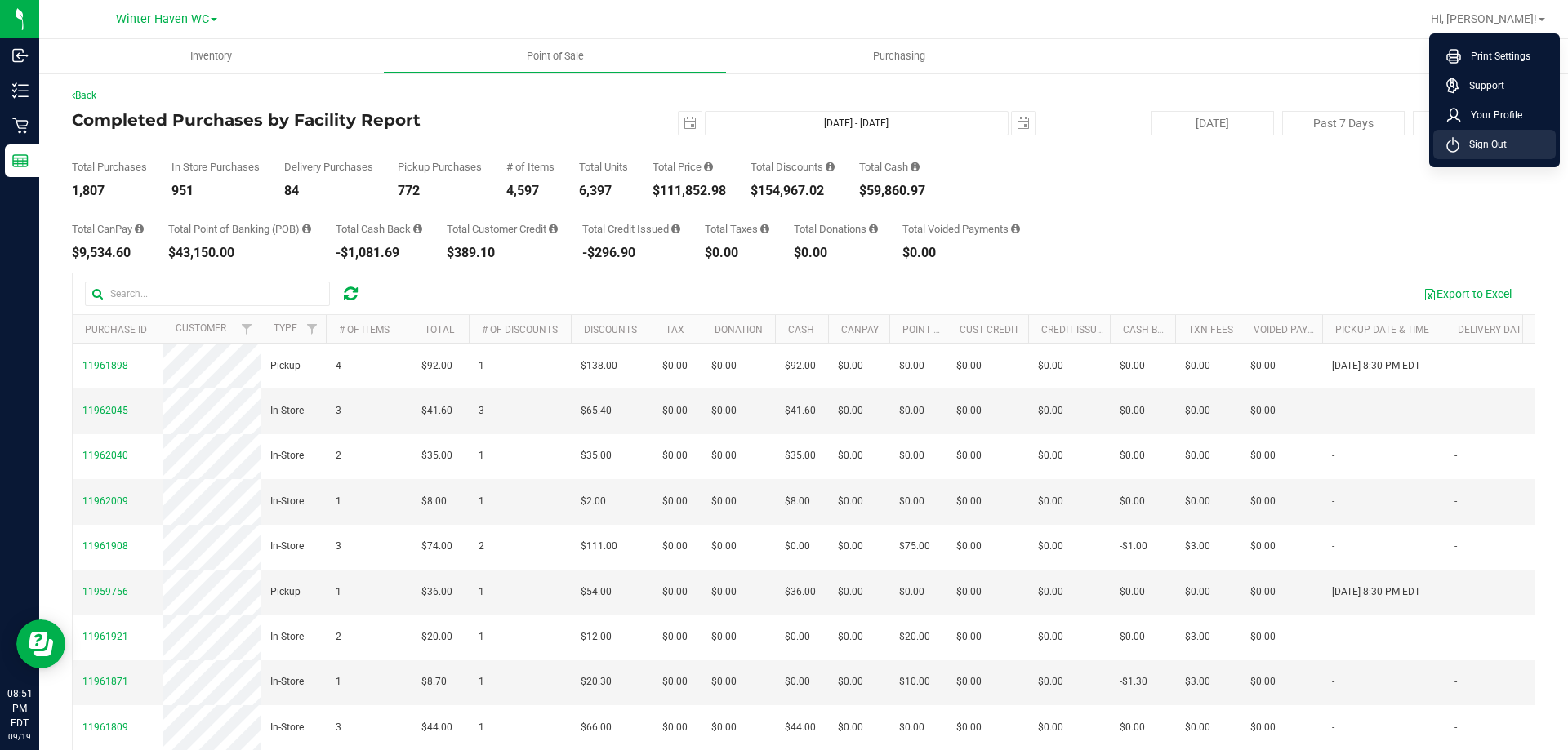
click at [1509, 144] on li "Sign Out" at bounding box center [1494, 145] width 123 height 29
